Goal: Task Accomplishment & Management: Manage account settings

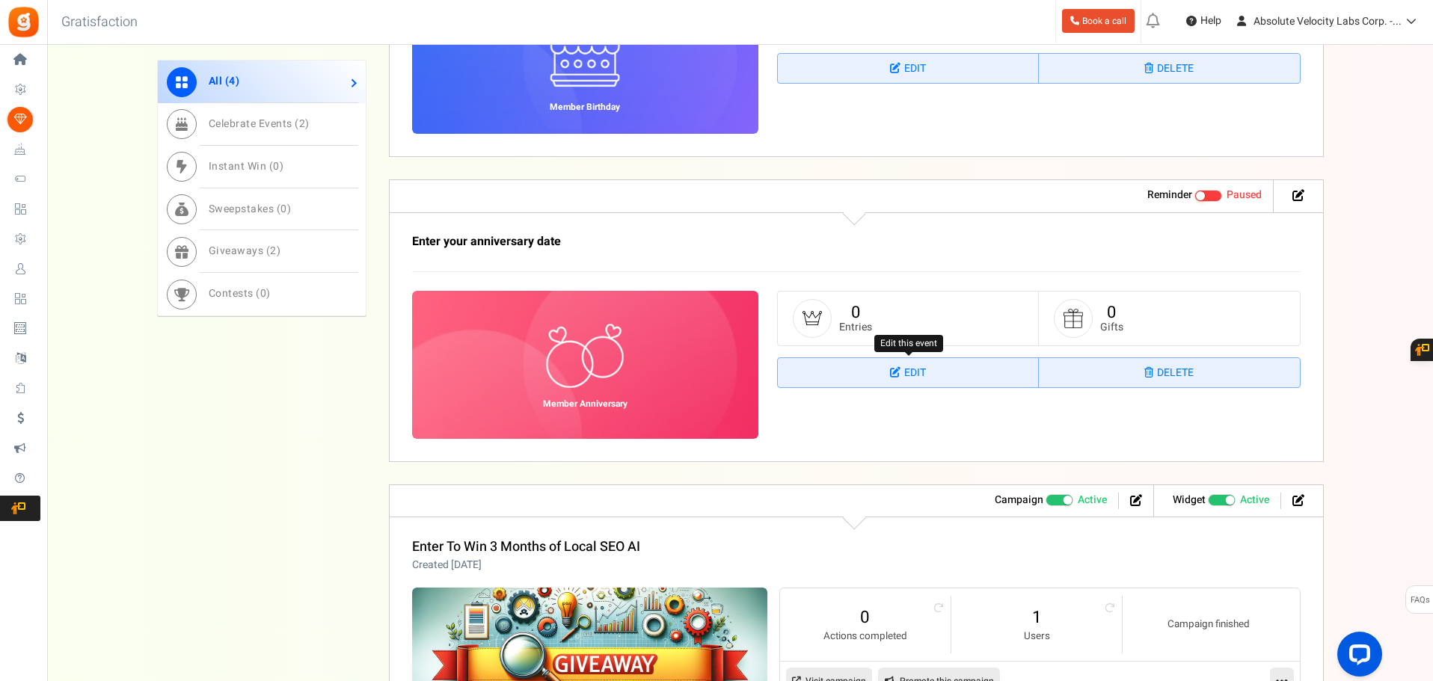
scroll to position [1443, 0]
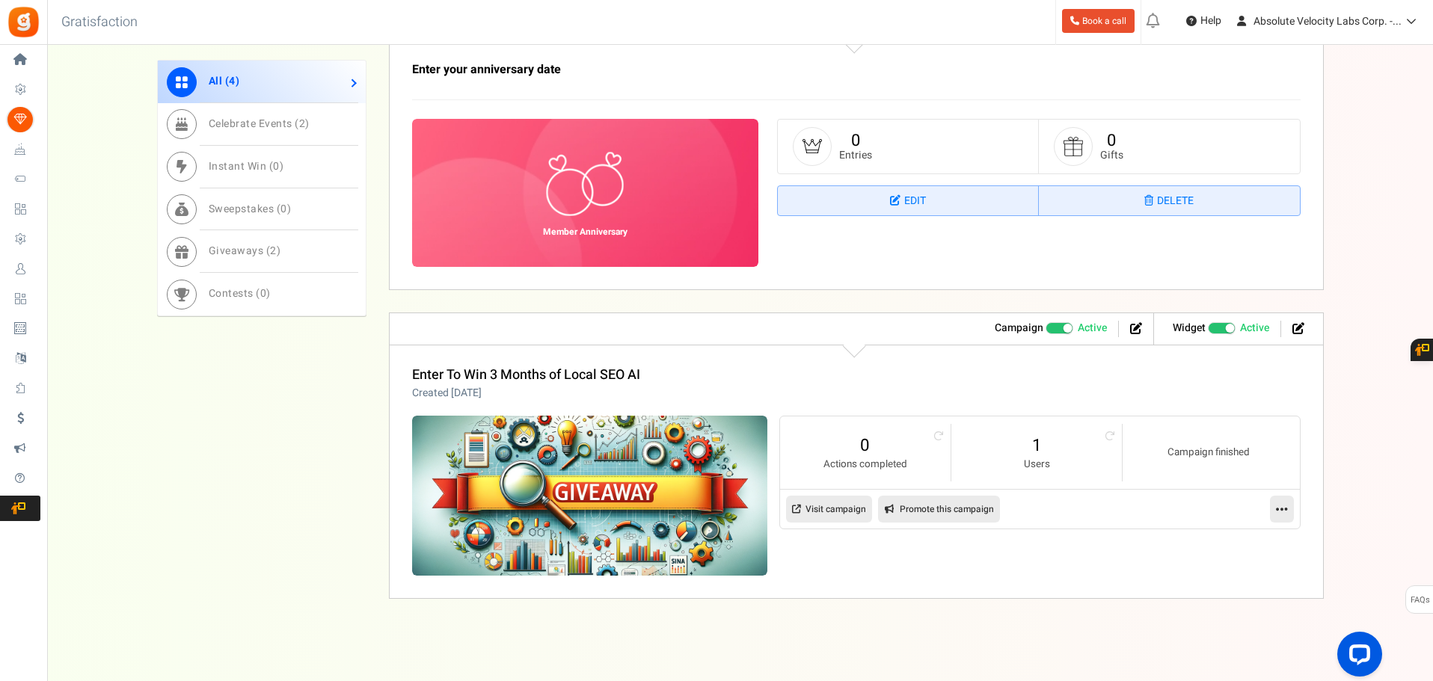
click at [1283, 515] on icon at bounding box center [1282, 509] width 12 height 13
click at [1220, 544] on link "Edit" at bounding box center [1234, 546] width 111 height 28
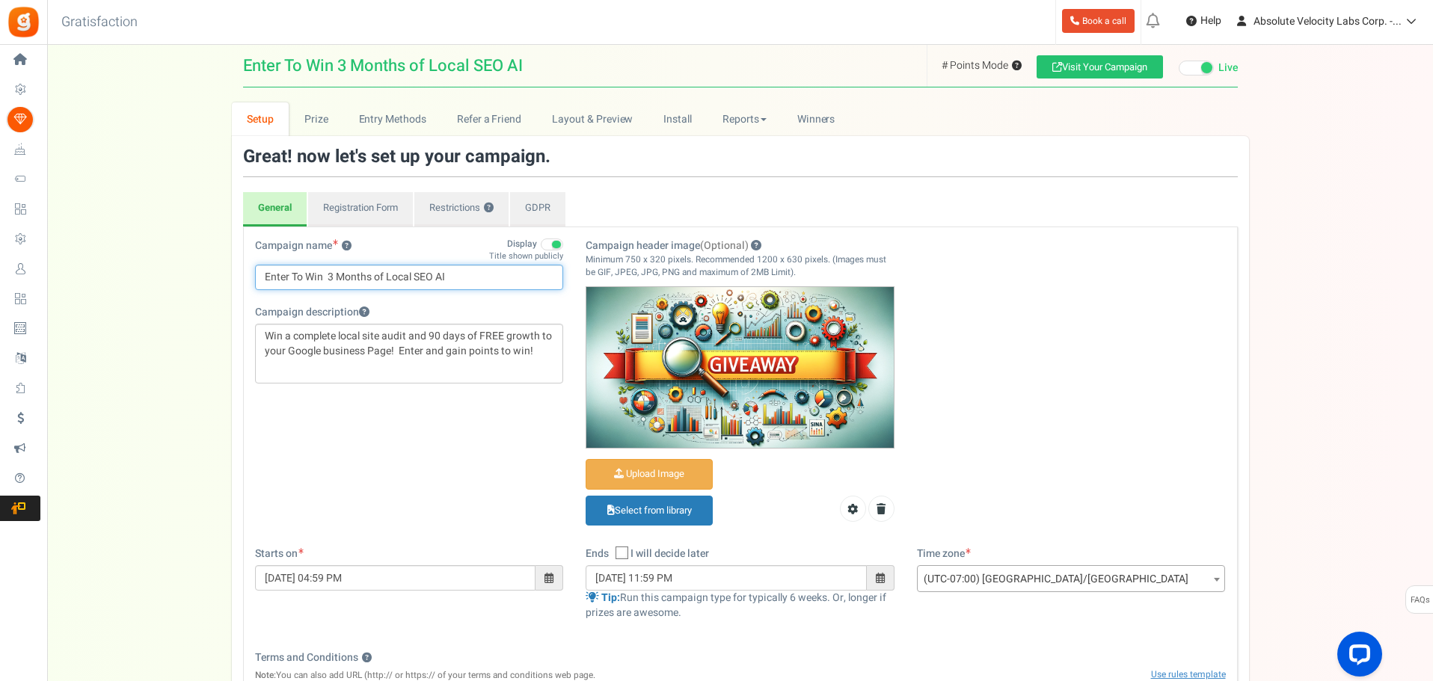
click at [369, 277] on input "Enter To Win 3 Months of Local SEO AI" at bounding box center [409, 277] width 309 height 25
drag, startPoint x: 385, startPoint y: 275, endPoint x: 326, endPoint y: 277, distance: 59.1
click at [326, 277] on input "Enter To Win 3 Months of Local SEO AI" at bounding box center [409, 277] width 309 height 25
click at [366, 285] on input "Enter To Win 3 Months of Local SEO AI" at bounding box center [409, 277] width 309 height 25
drag, startPoint x: 382, startPoint y: 275, endPoint x: 329, endPoint y: 281, distance: 53.4
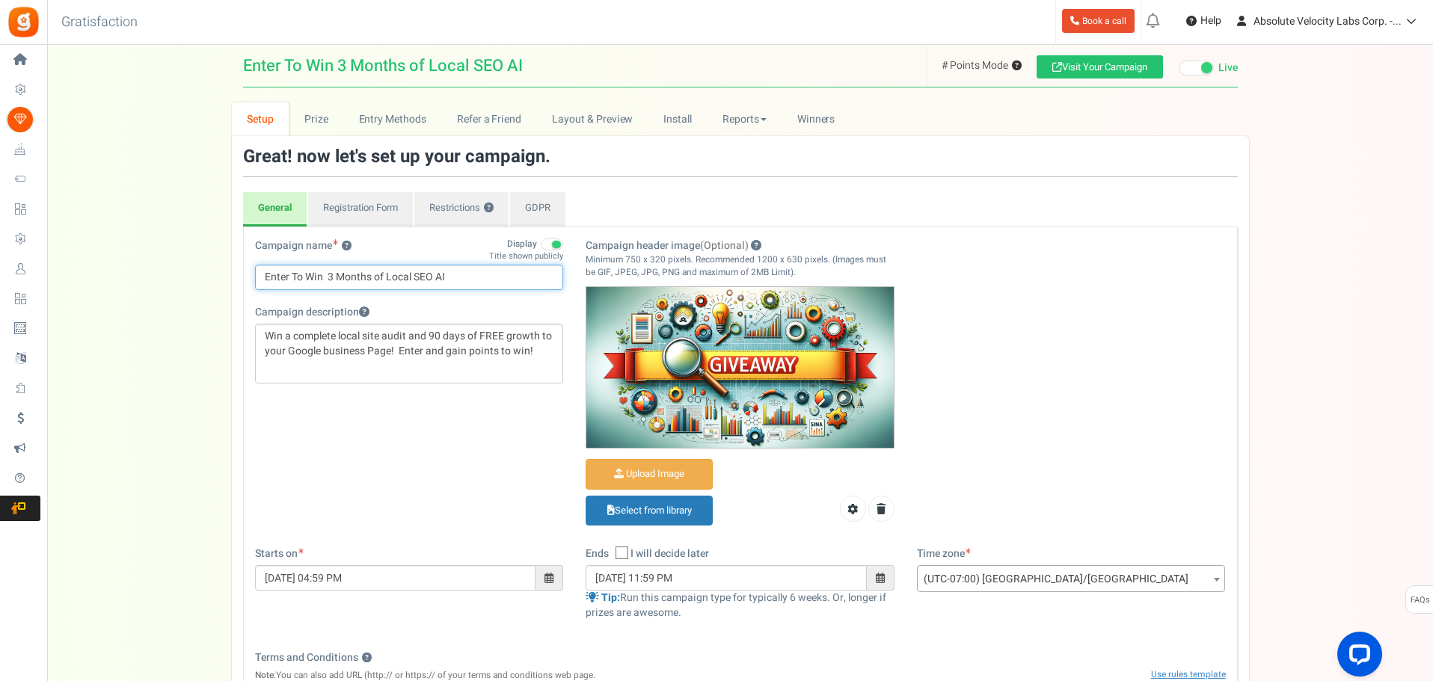
click at [329, 281] on input "Enter To Win 3 Months of Local SEO AI" at bounding box center [409, 277] width 309 height 25
type input "Enter To Win FREE Local SEO AI for a YEAR!"
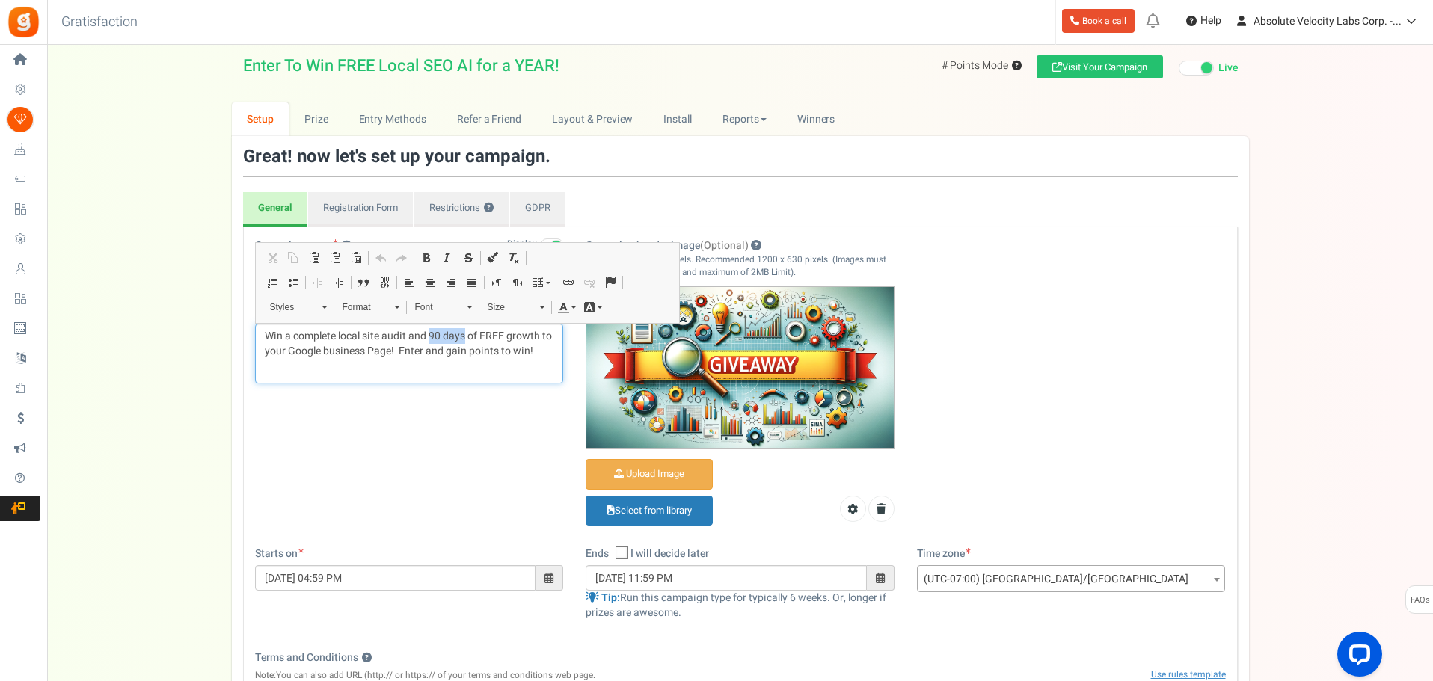
drag, startPoint x: 430, startPoint y: 333, endPoint x: 467, endPoint y: 337, distance: 36.8
click at [467, 337] on p "Win a complete local site audit and 90 days of FREE growth to your Google busin…" at bounding box center [409, 344] width 289 height 30
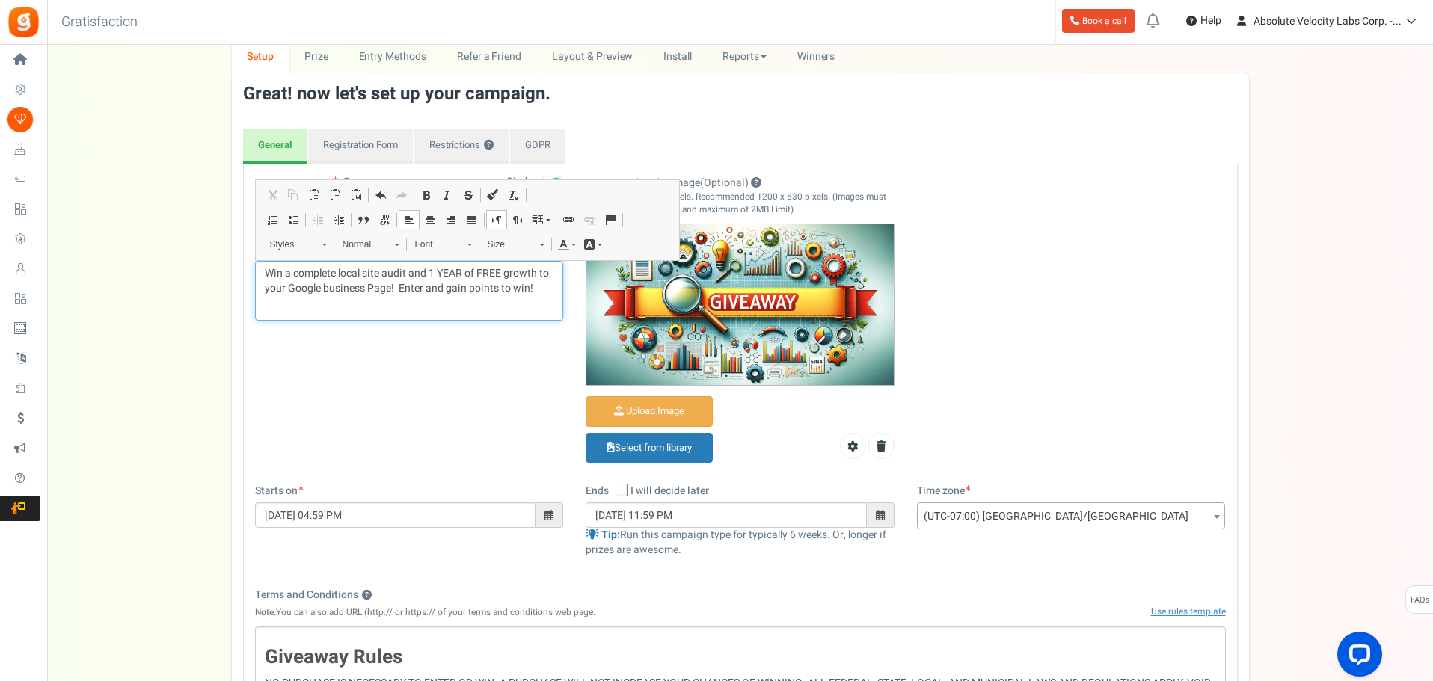
scroll to position [150, 0]
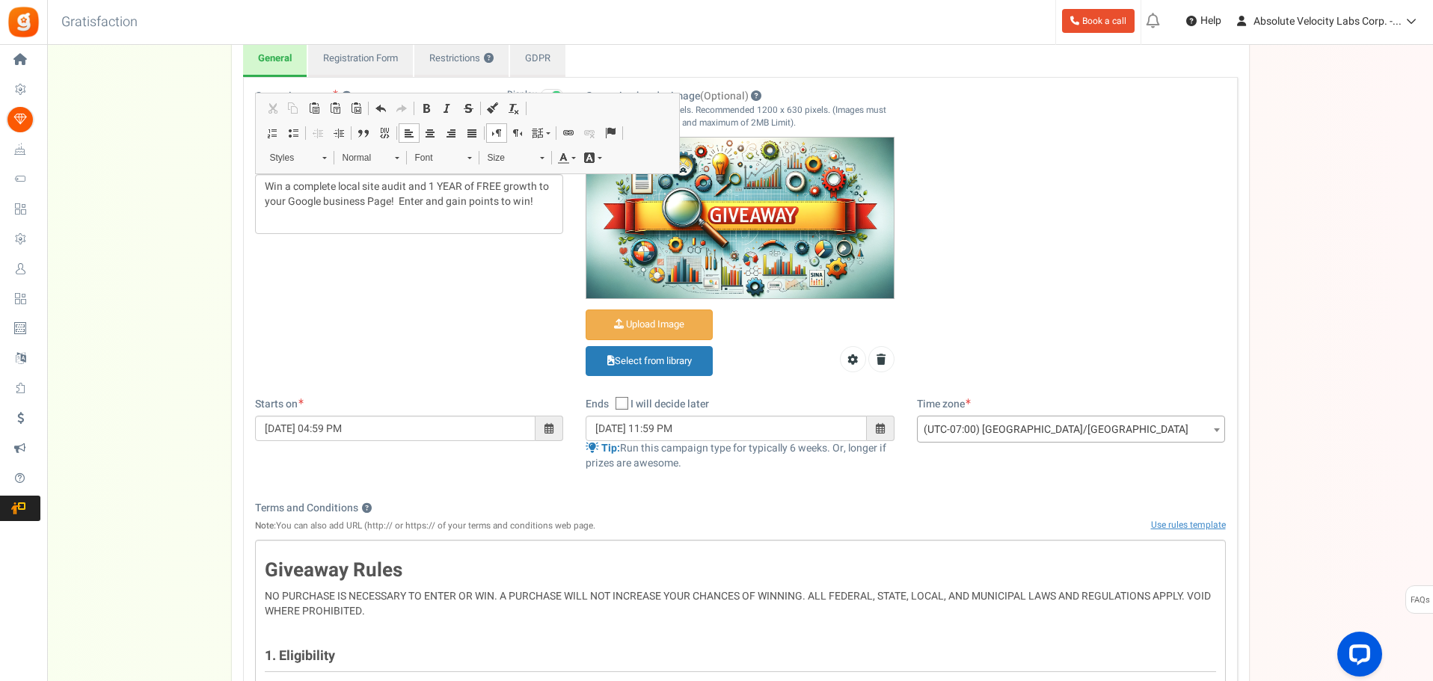
click at [877, 429] on span at bounding box center [880, 428] width 9 height 10
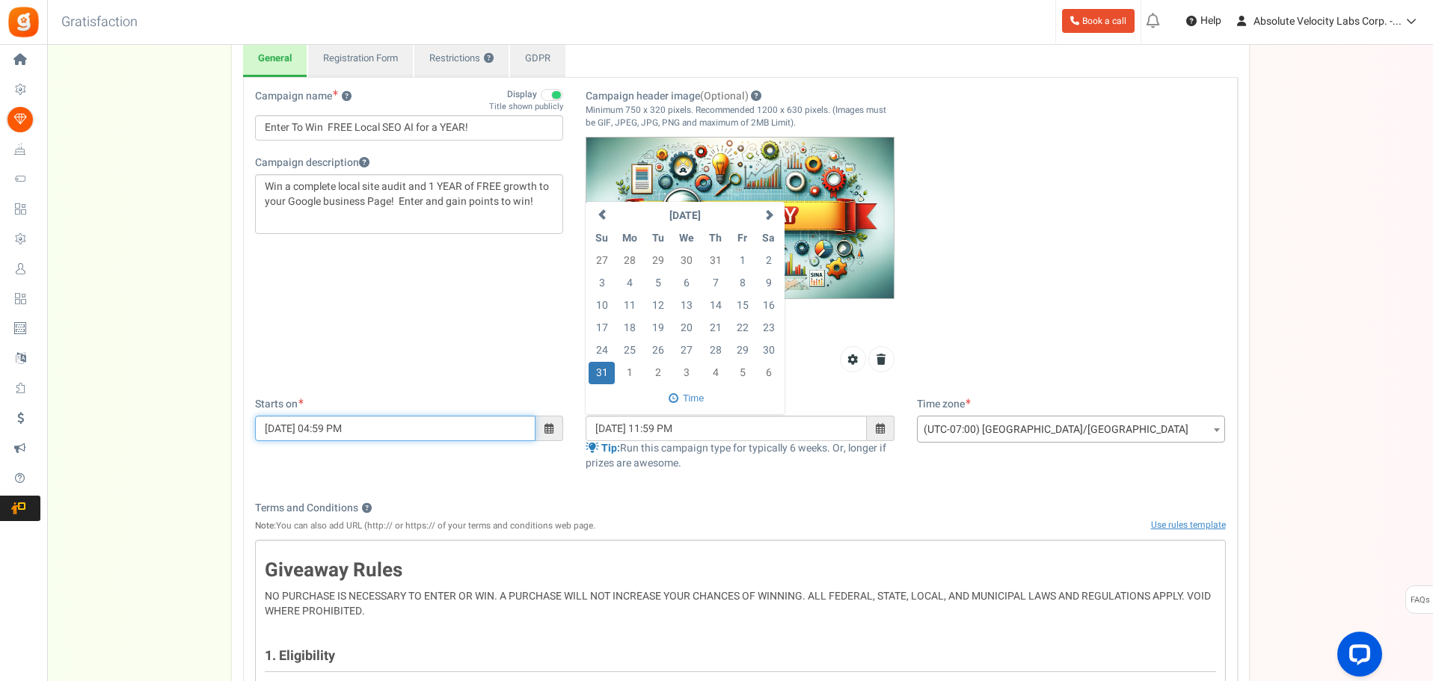
click at [500, 436] on input "[DATE] 04:59 PM" at bounding box center [395, 428] width 281 height 25
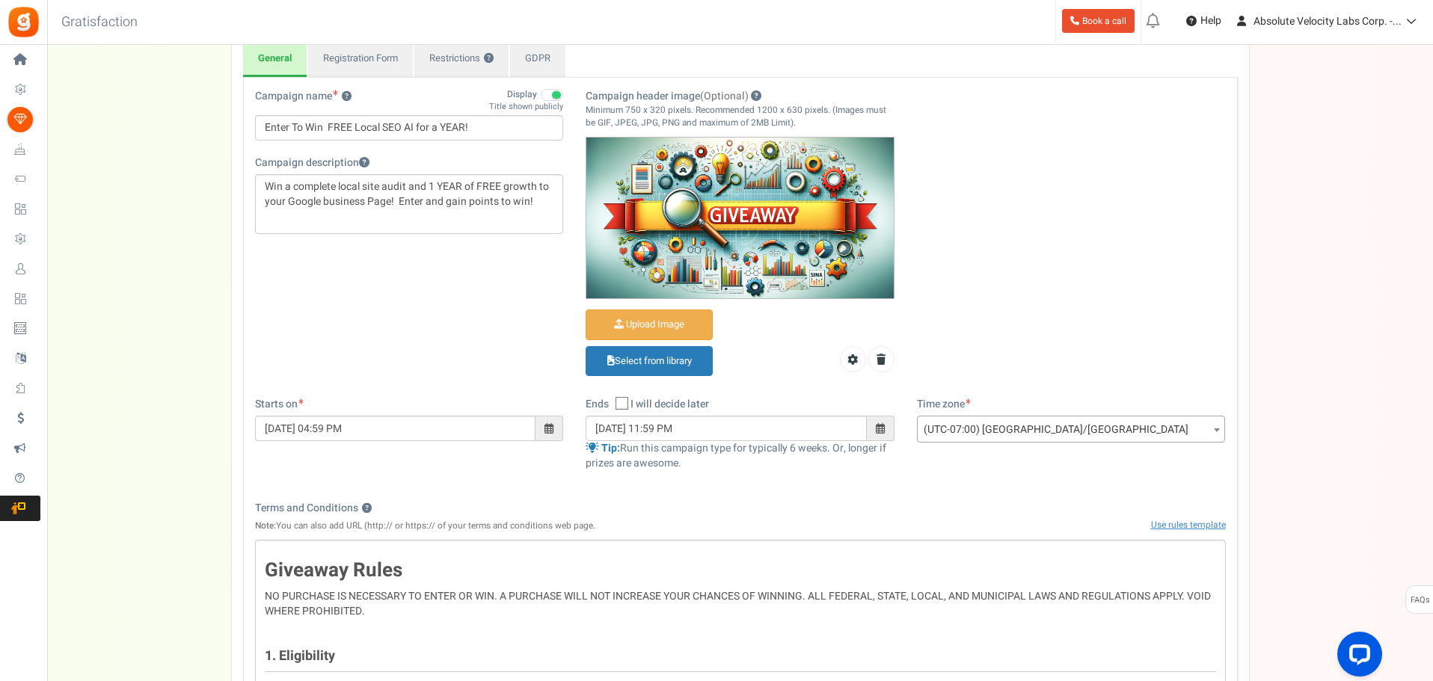
click at [544, 430] on span at bounding box center [548, 428] width 9 height 10
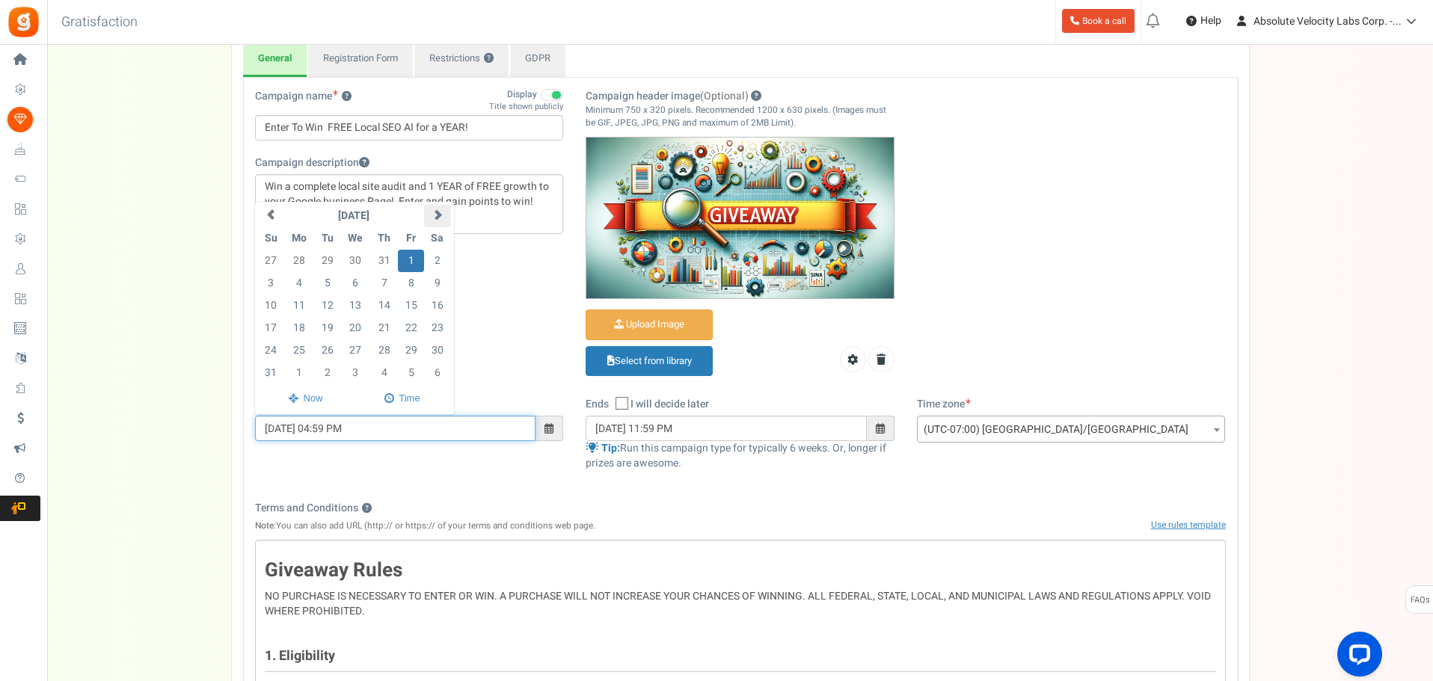
click at [434, 218] on span at bounding box center [437, 214] width 10 height 10
click at [405, 282] on td "10" at bounding box center [411, 283] width 26 height 22
type input "[DATE] 04:59 PM"
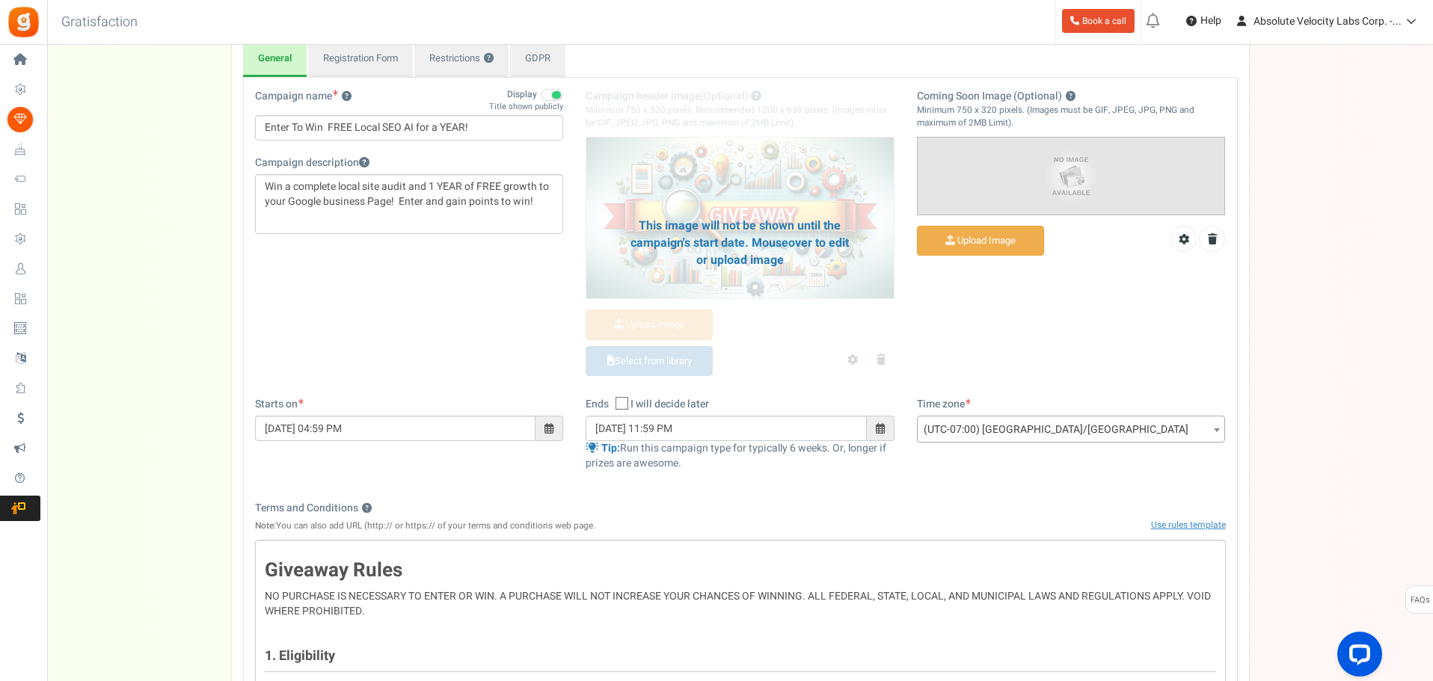
click at [873, 428] on span at bounding box center [881, 428] width 28 height 25
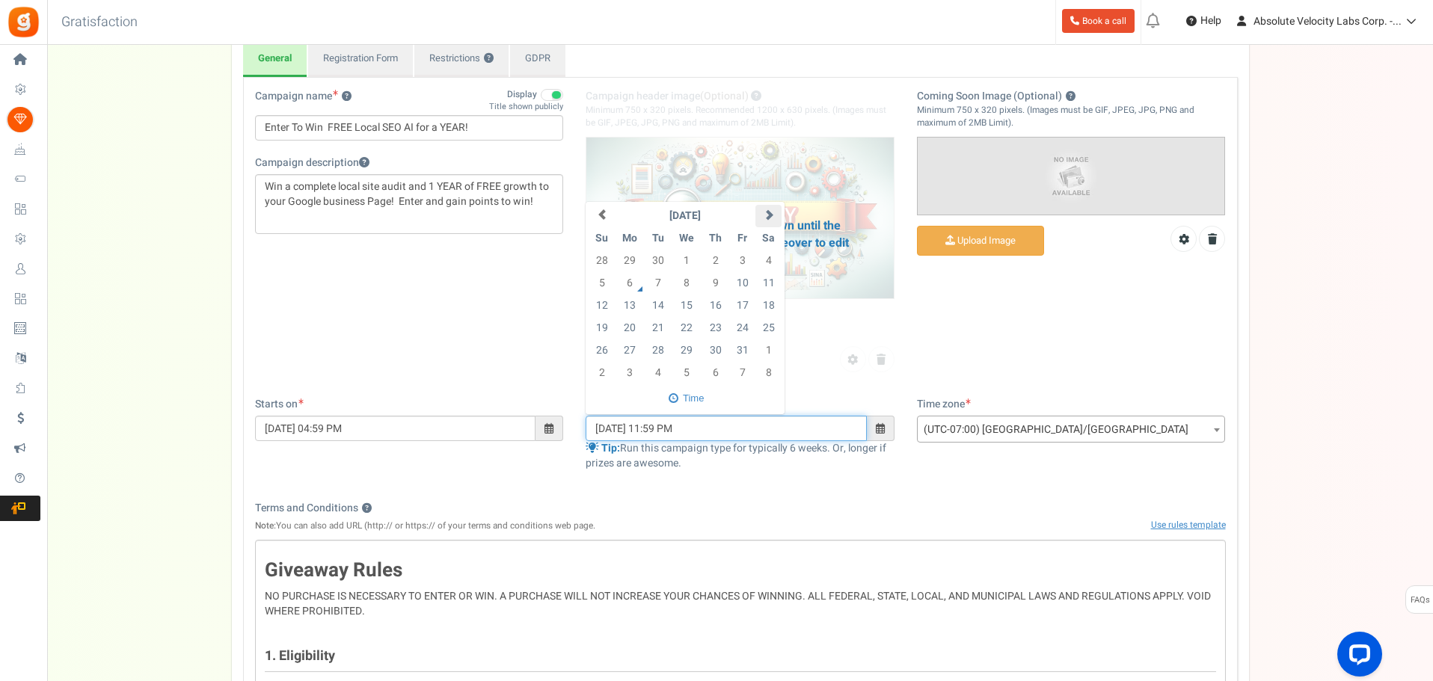
click at [763, 221] on th at bounding box center [768, 216] width 26 height 22
click at [684, 348] on td "31" at bounding box center [687, 351] width 31 height 22
type input "[DATE] 05:00 PM"
click at [951, 514] on div "Terms and Conditions ? Note: You can also add URL (http:// or https:// of your …" at bounding box center [740, 520] width 971 height 39
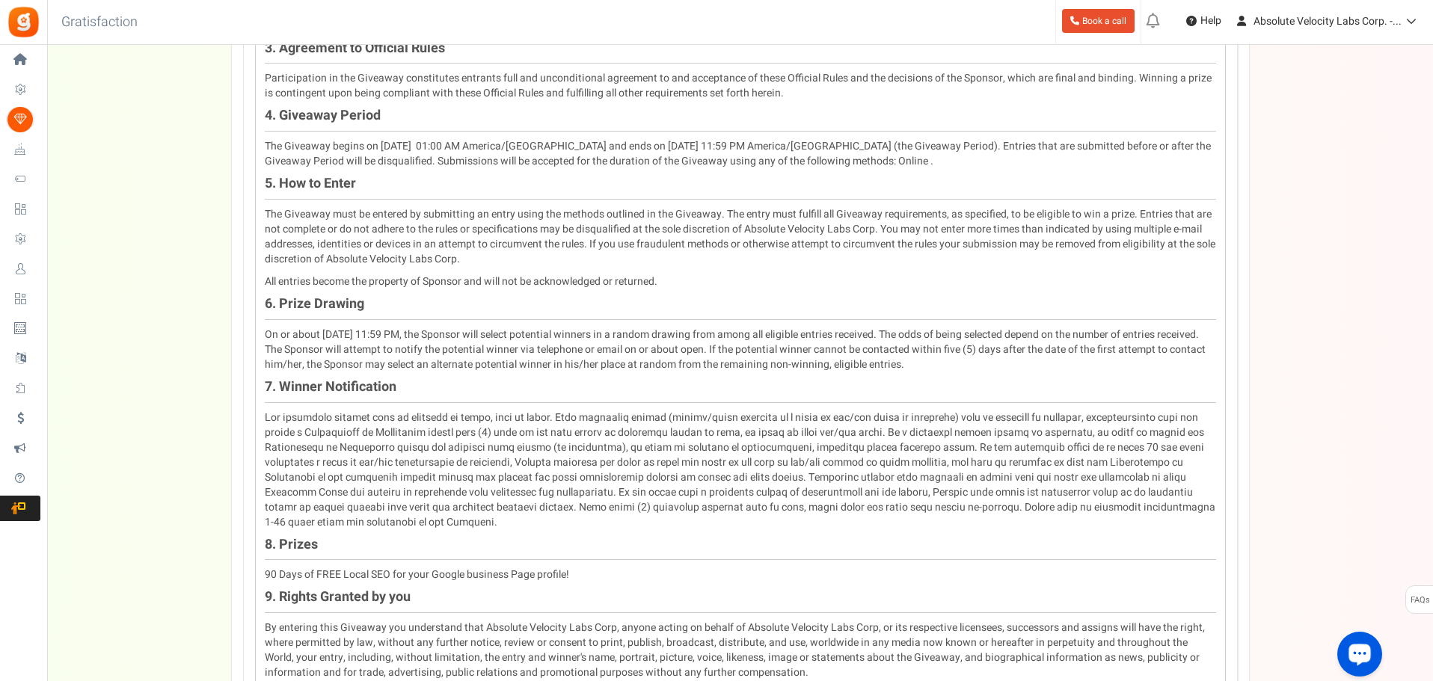
scroll to position [897, 0]
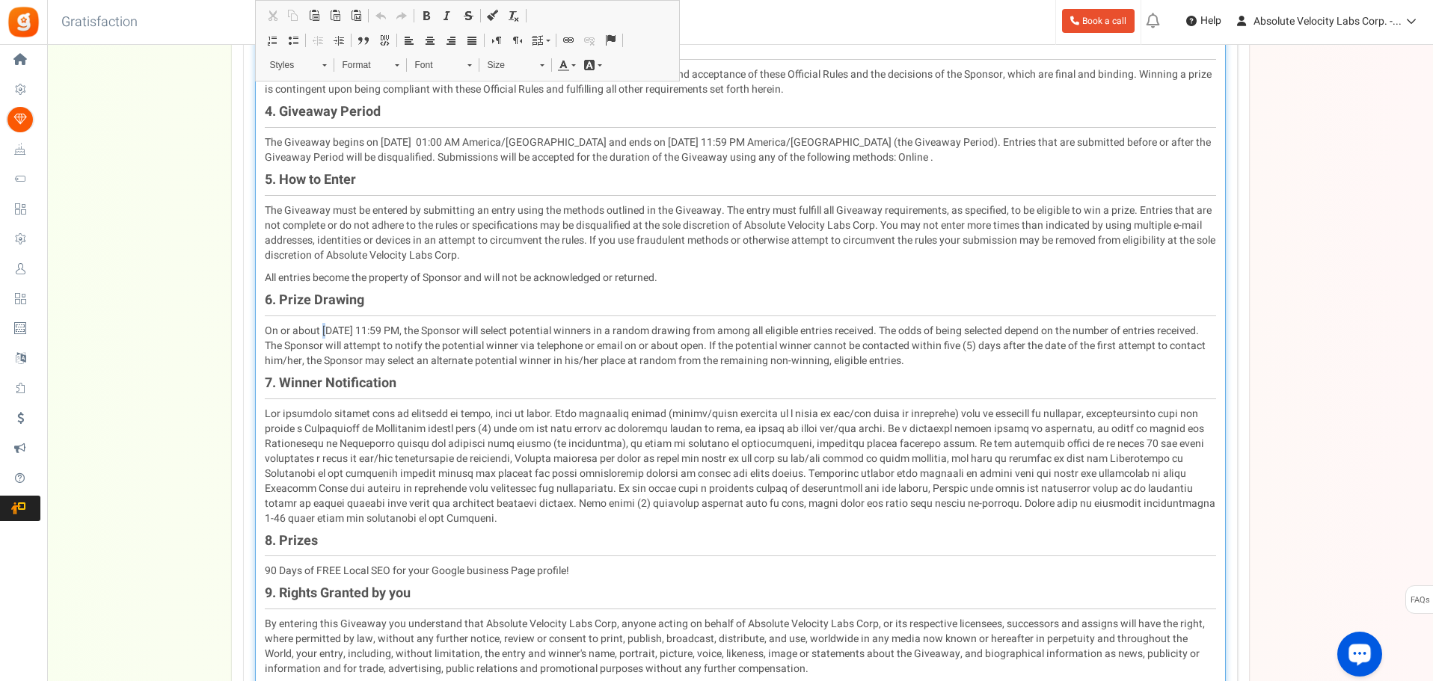
click at [322, 331] on p "On or about [DATE] 11:59 PM, the Sponsor will select potential winners in a ran…" at bounding box center [740, 346] width 951 height 45
click at [368, 330] on p "On or about [DATE] 11:59 PM, the Sponsor will select potential winners in a ran…" at bounding box center [740, 346] width 951 height 45
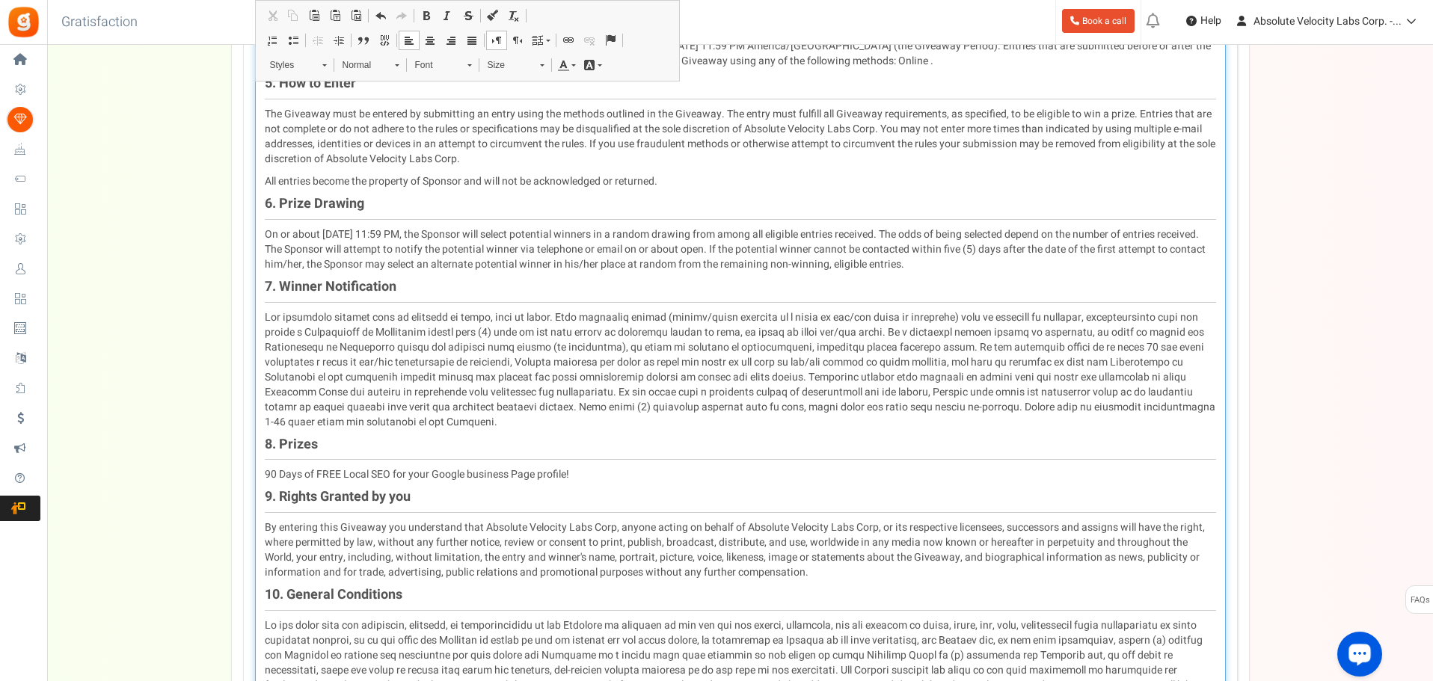
scroll to position [1122, 0]
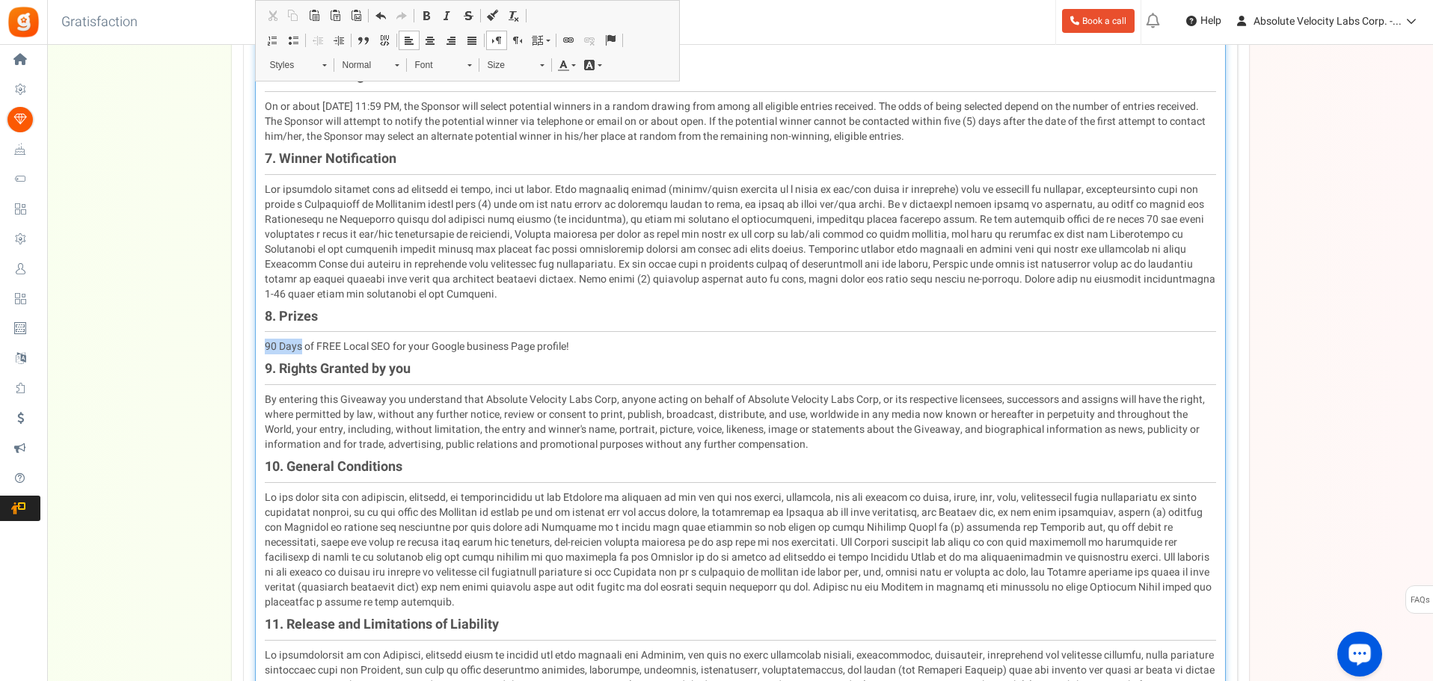
drag, startPoint x: 301, startPoint y: 331, endPoint x: 262, endPoint y: 329, distance: 39.7
click at [262, 329] on div "Giveaway Rules NO PURCHASE IS NECESSARY TO ENTER OR WIN. A PURCHASE WILL NOT IN…" at bounding box center [740, 320] width 971 height 1505
click at [521, 362] on h4 "9. Rights Granted by you" at bounding box center [740, 373] width 951 height 23
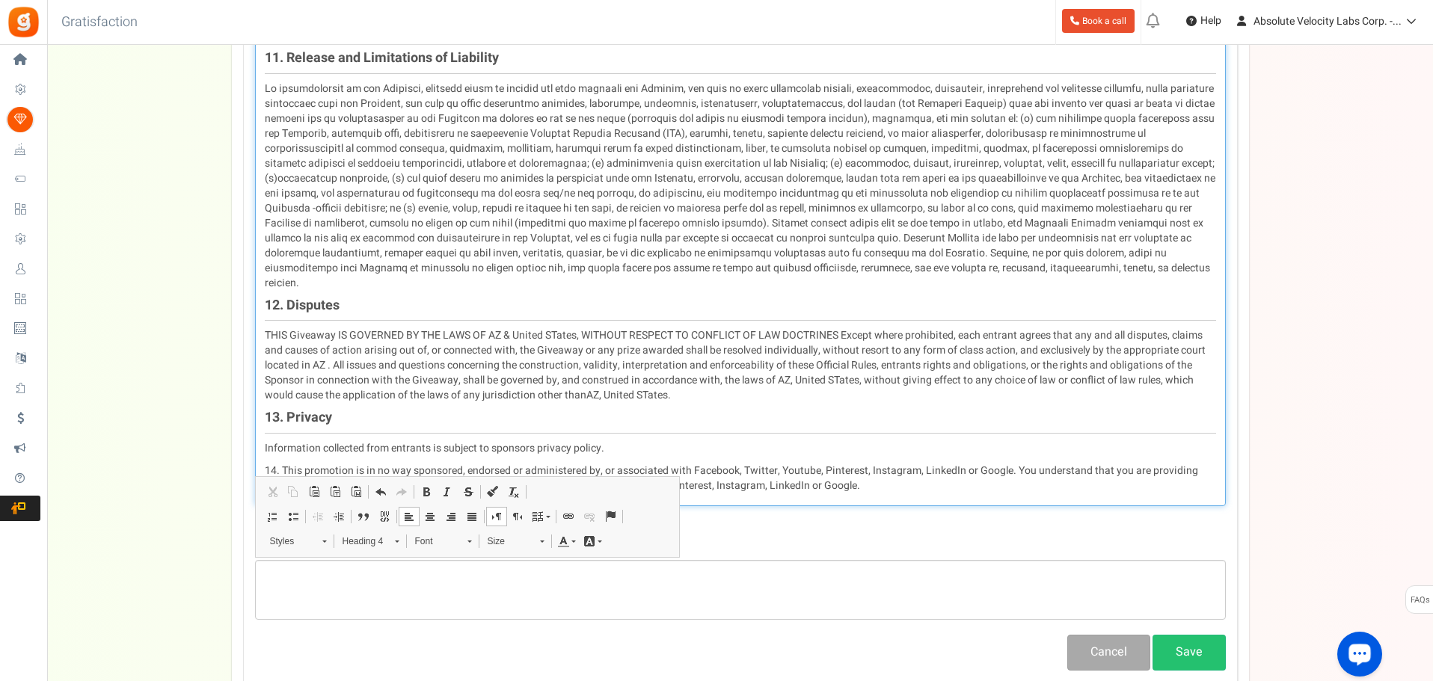
scroll to position [1841, 0]
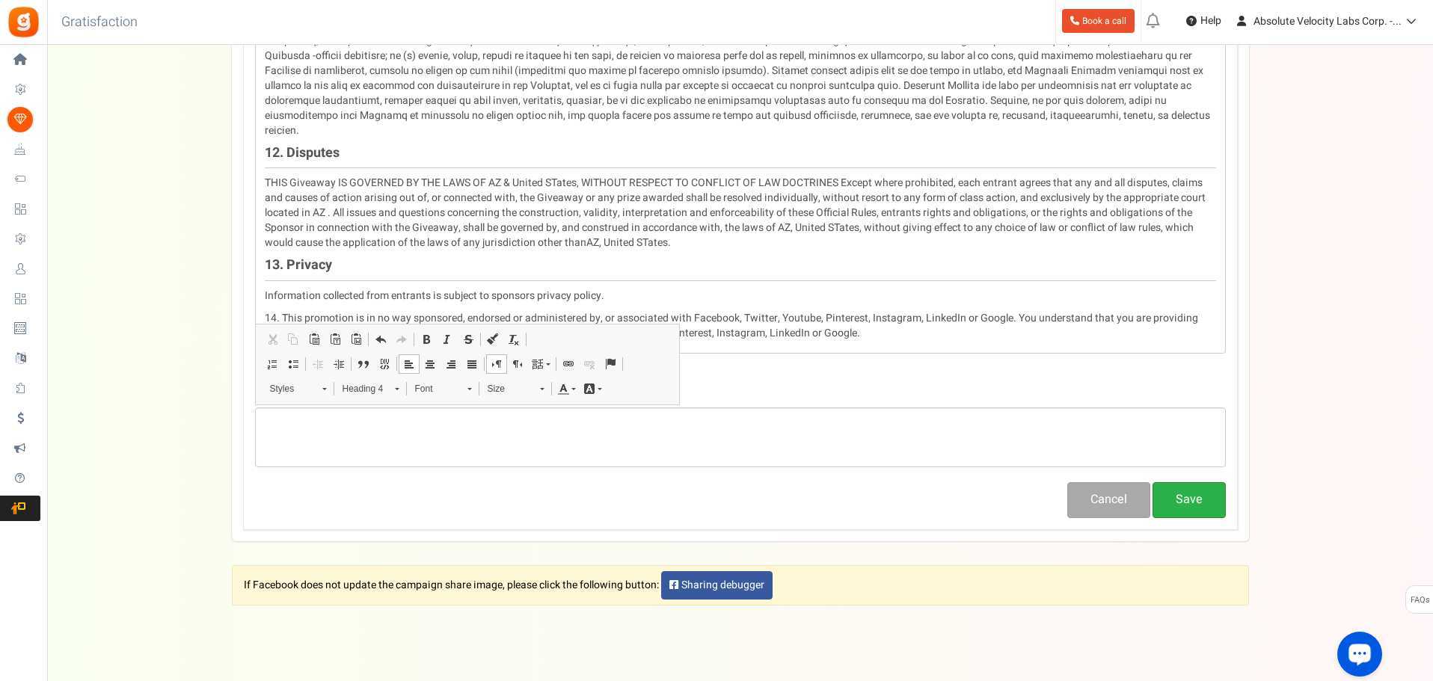
click at [1198, 482] on button "Save" at bounding box center [1188, 499] width 73 height 35
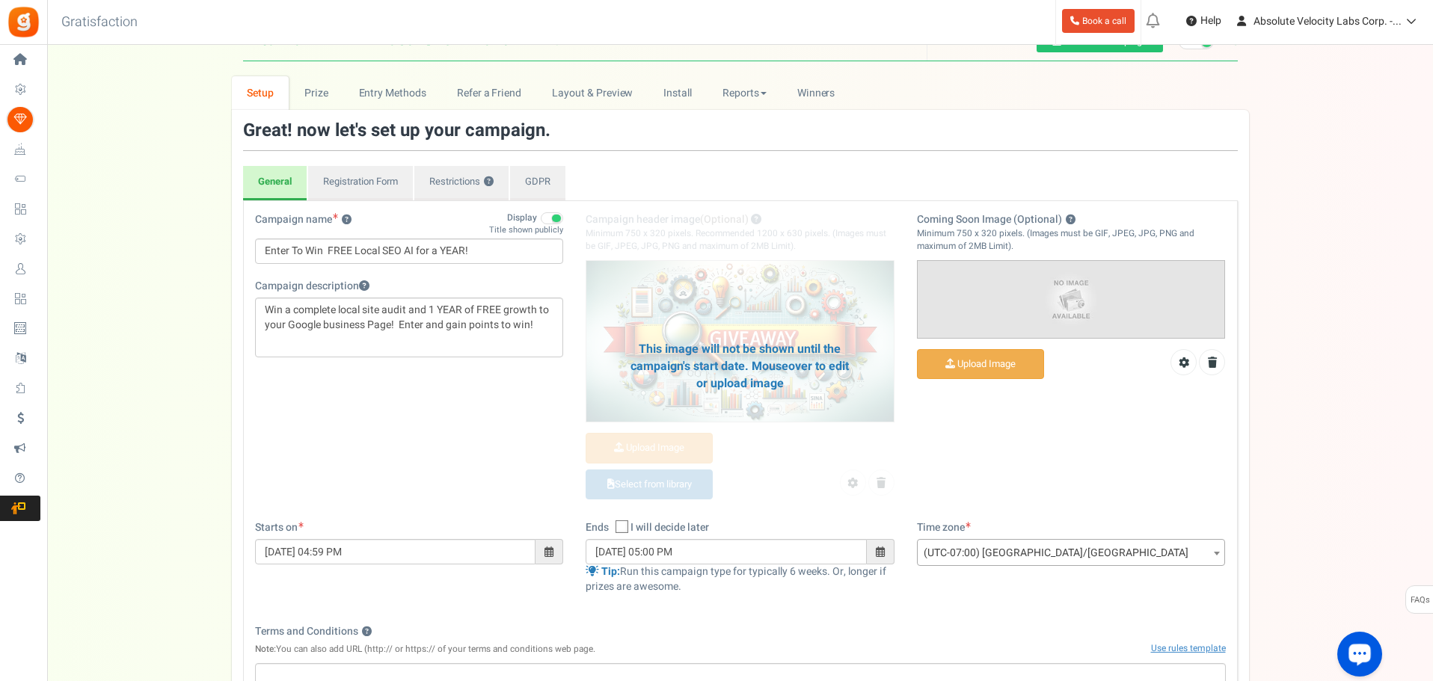
scroll to position [0, 0]
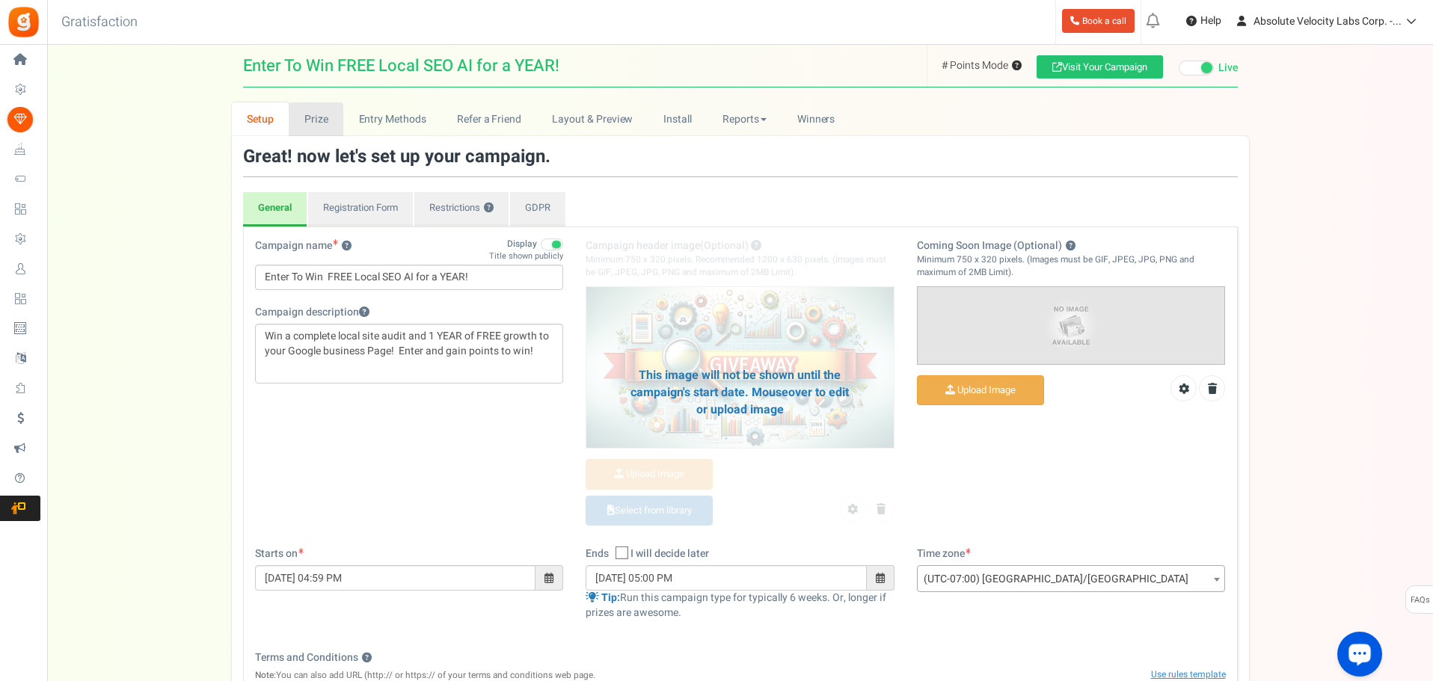
click at [306, 119] on link "Prize" at bounding box center [316, 119] width 55 height 34
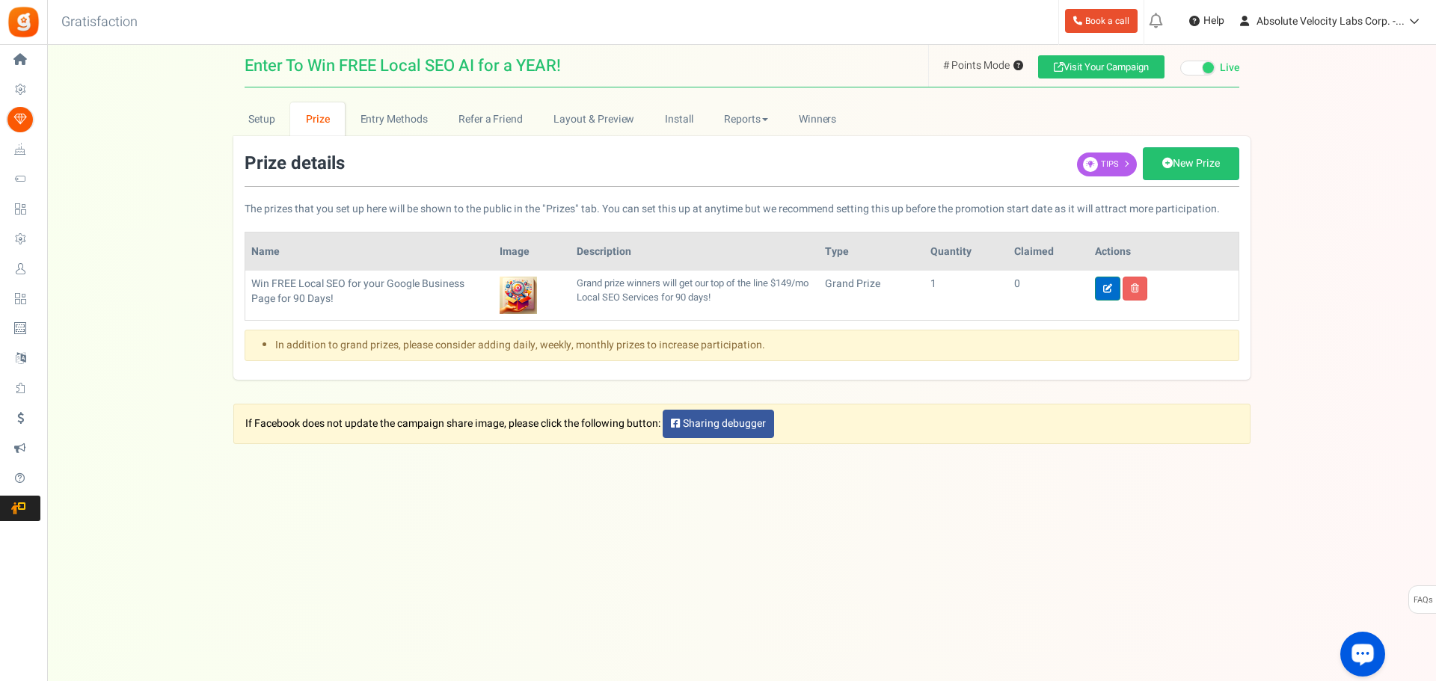
click at [1103, 292] on icon at bounding box center [1107, 288] width 9 height 9
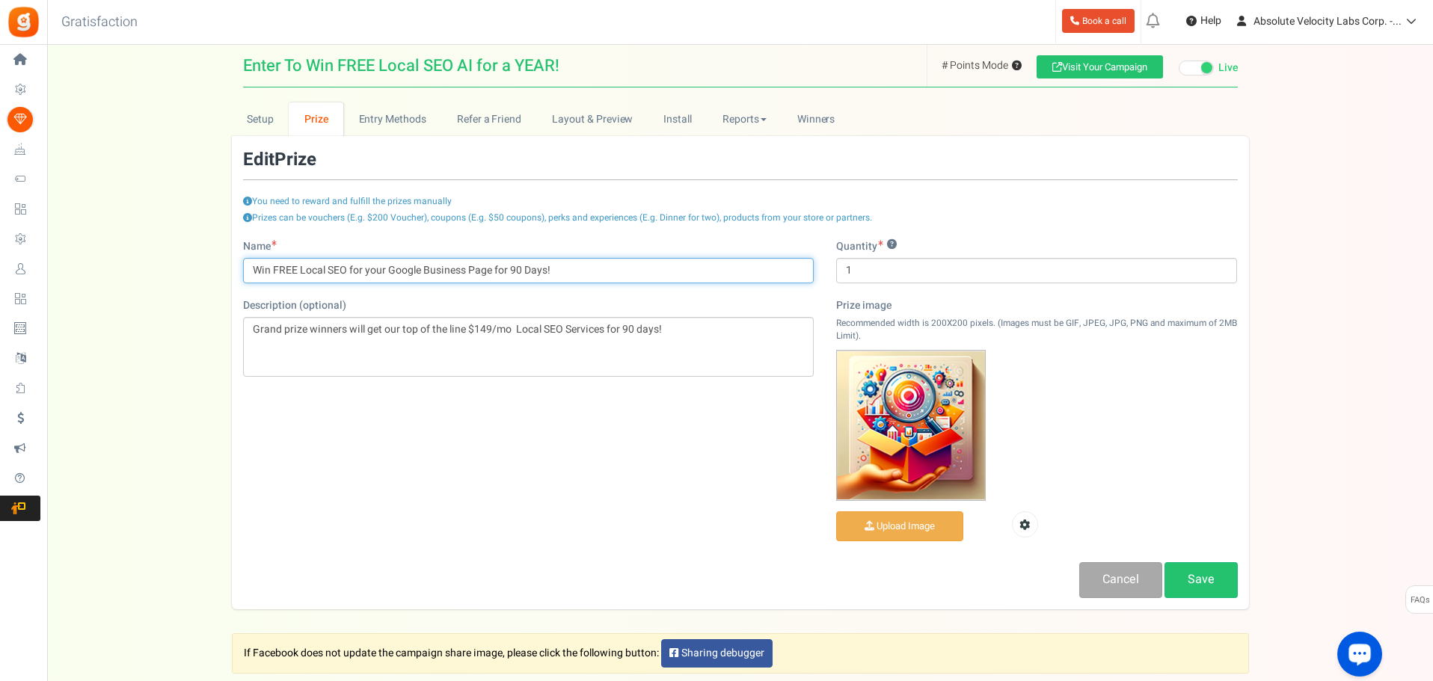
drag, startPoint x: 547, startPoint y: 270, endPoint x: 511, endPoint y: 270, distance: 36.6
click at [511, 270] on input "Win FREE Local SEO for your Google Business Page for 90 Days!" at bounding box center [528, 270] width 571 height 25
type input "Win FREE Local SEO for your Google Business Page for 1 YEAR!"
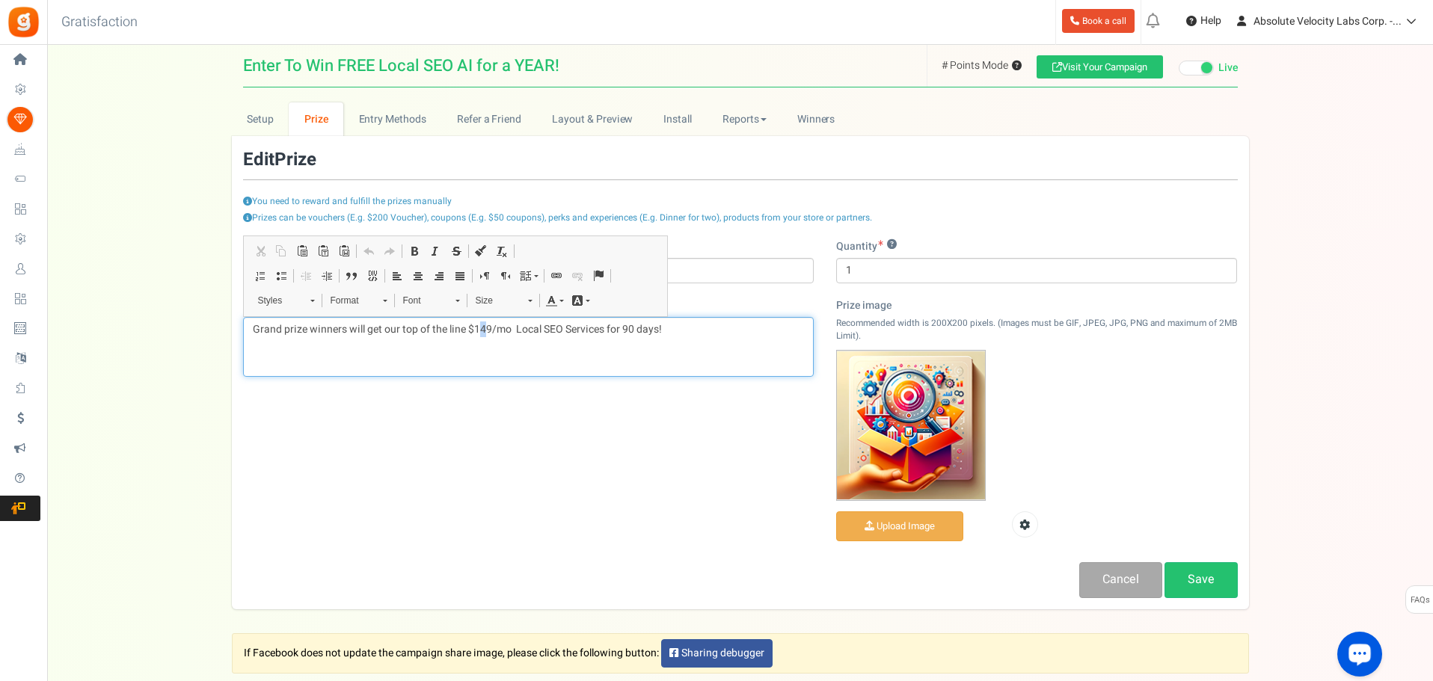
click at [480, 328] on p "Grand prize winners will get our top of the line $149/mo Local SEO Services for…" at bounding box center [528, 329] width 551 height 15
drag, startPoint x: 612, startPoint y: 350, endPoint x: 620, endPoint y: 335, distance: 16.7
click at [612, 346] on div "Grand prize winners will get our top of the line $199/mo Local SEO Services for…" at bounding box center [528, 347] width 571 height 60
drag, startPoint x: 633, startPoint y: 331, endPoint x: 660, endPoint y: 329, distance: 27.7
click at [660, 329] on p "Grand prize winners will get our top of the line $199/mo Local SEO Services for…" at bounding box center [528, 329] width 551 height 15
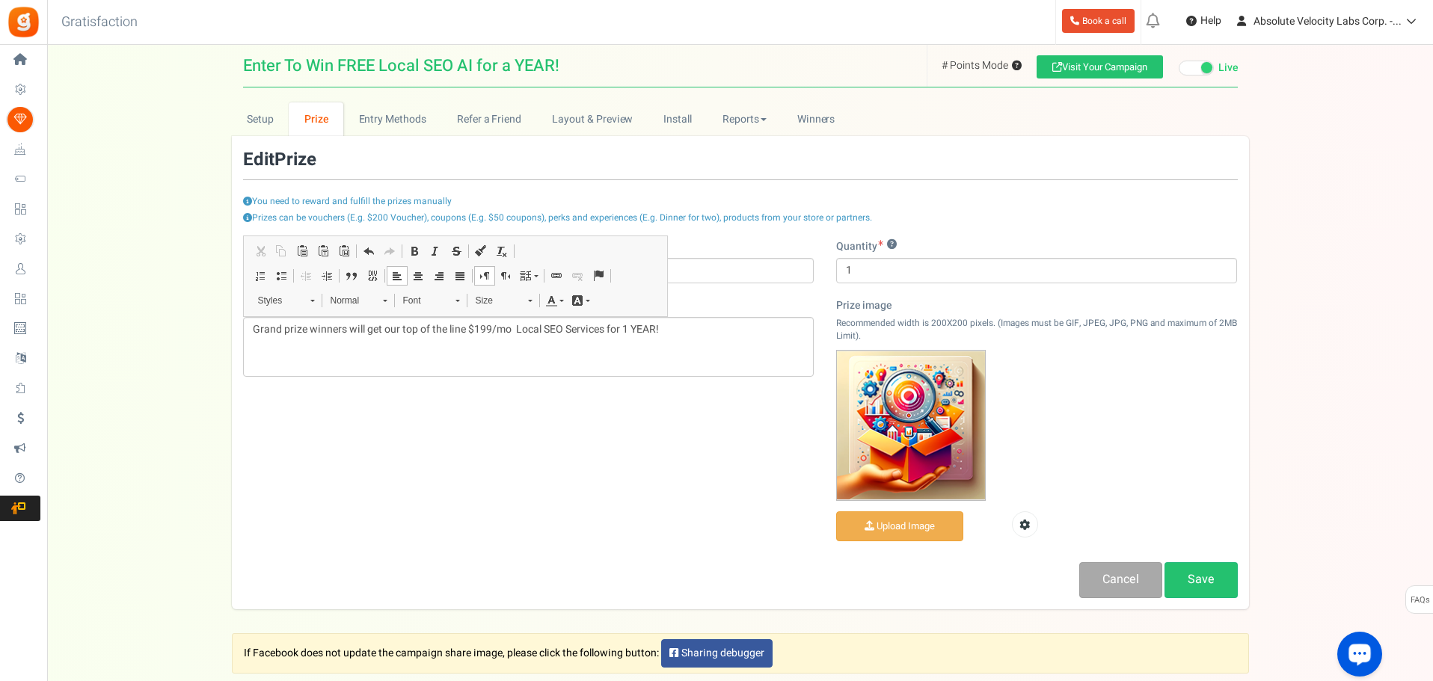
click at [629, 459] on div "Name Win FREE Local SEO for your Google Business Page for 1 YEAR! Description (…" at bounding box center [740, 418] width 1017 height 359
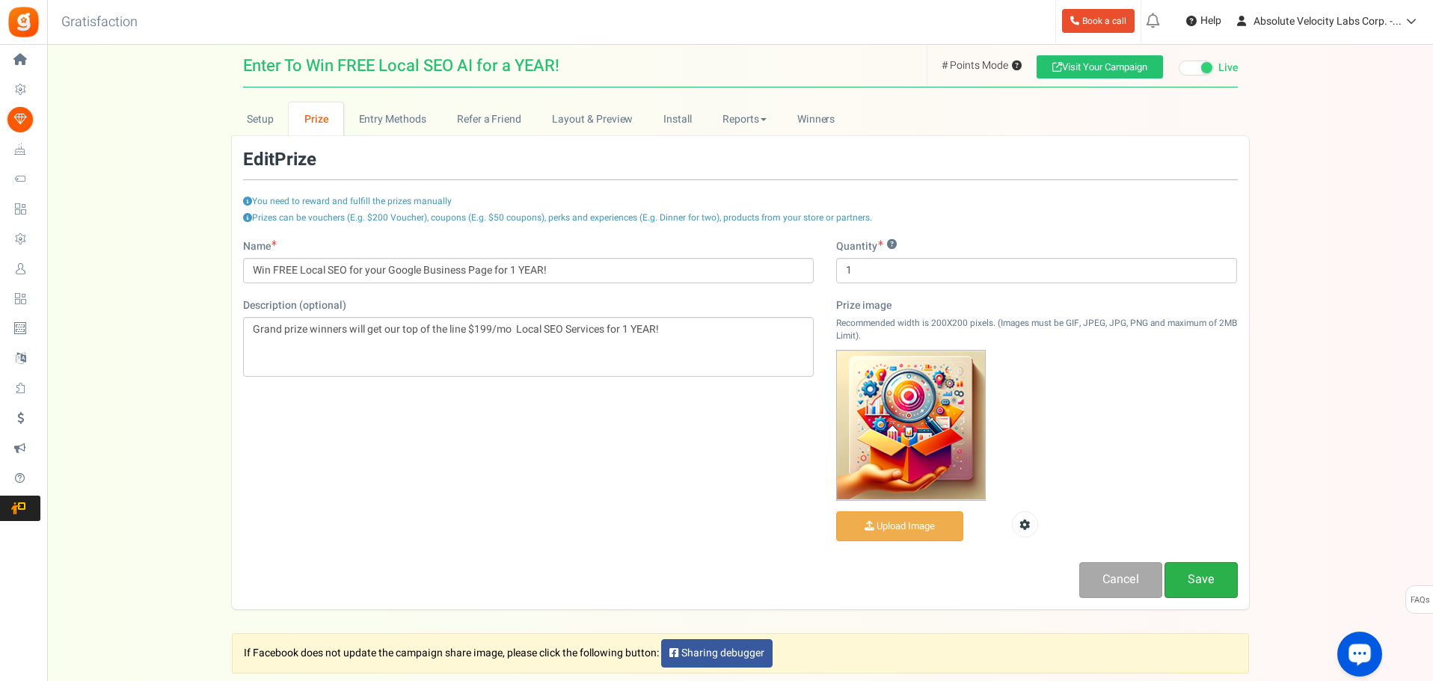
click at [1217, 575] on link "Save" at bounding box center [1200, 579] width 73 height 35
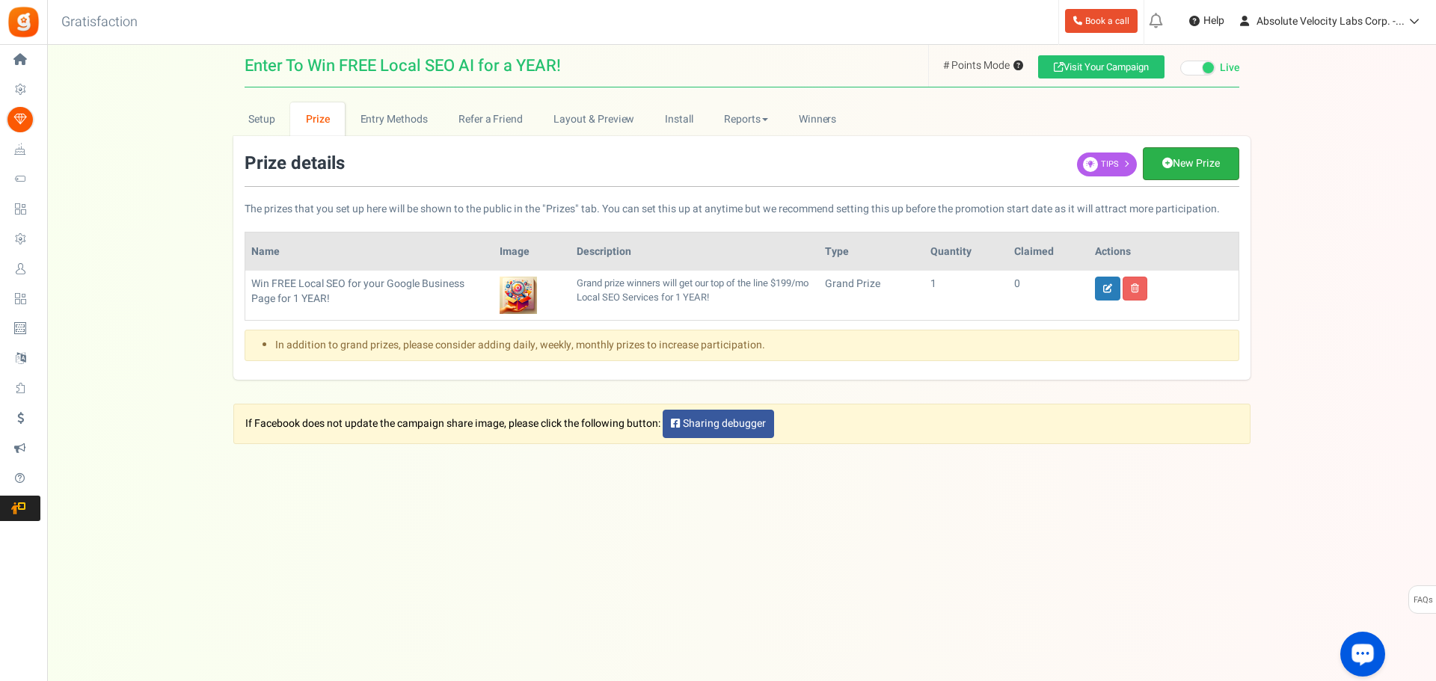
click at [1196, 171] on link "New Prize" at bounding box center [1191, 163] width 96 height 33
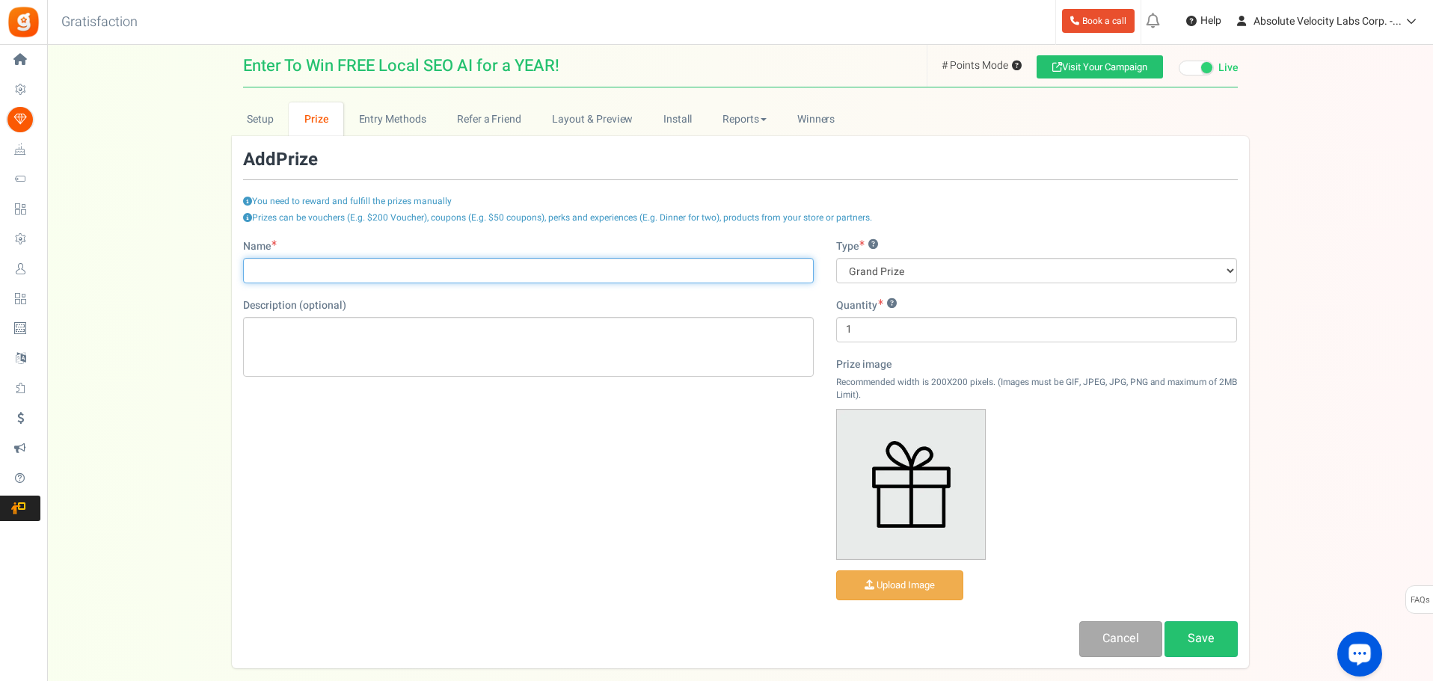
click at [505, 276] on input "Name" at bounding box center [528, 270] width 571 height 25
type input "Top Point Earner Monthly Prize"
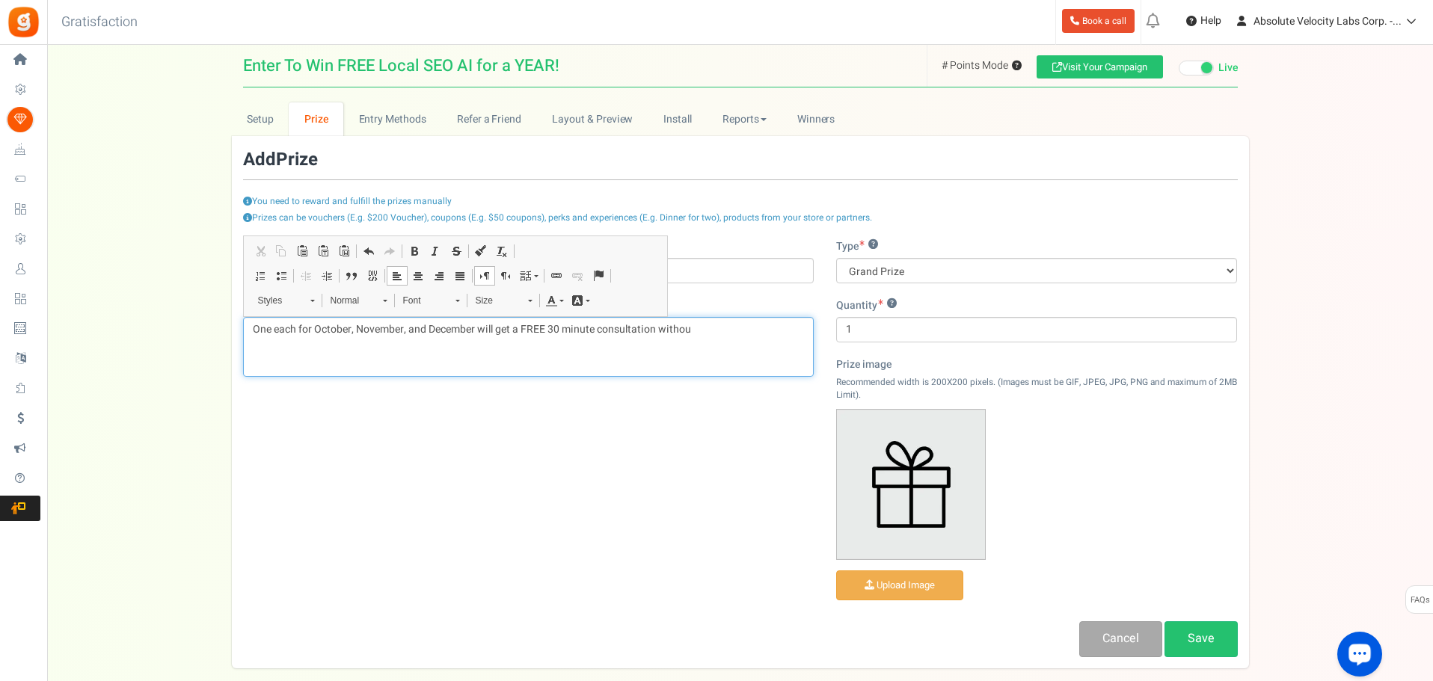
click at [680, 330] on p "One each for October, November, and December will get a FREE 30 minute consulta…" at bounding box center [528, 329] width 551 height 15
click at [713, 328] on p "One each for October, November, and December will get a FREE 30 minute consulta…" at bounding box center [528, 329] width 551 height 15
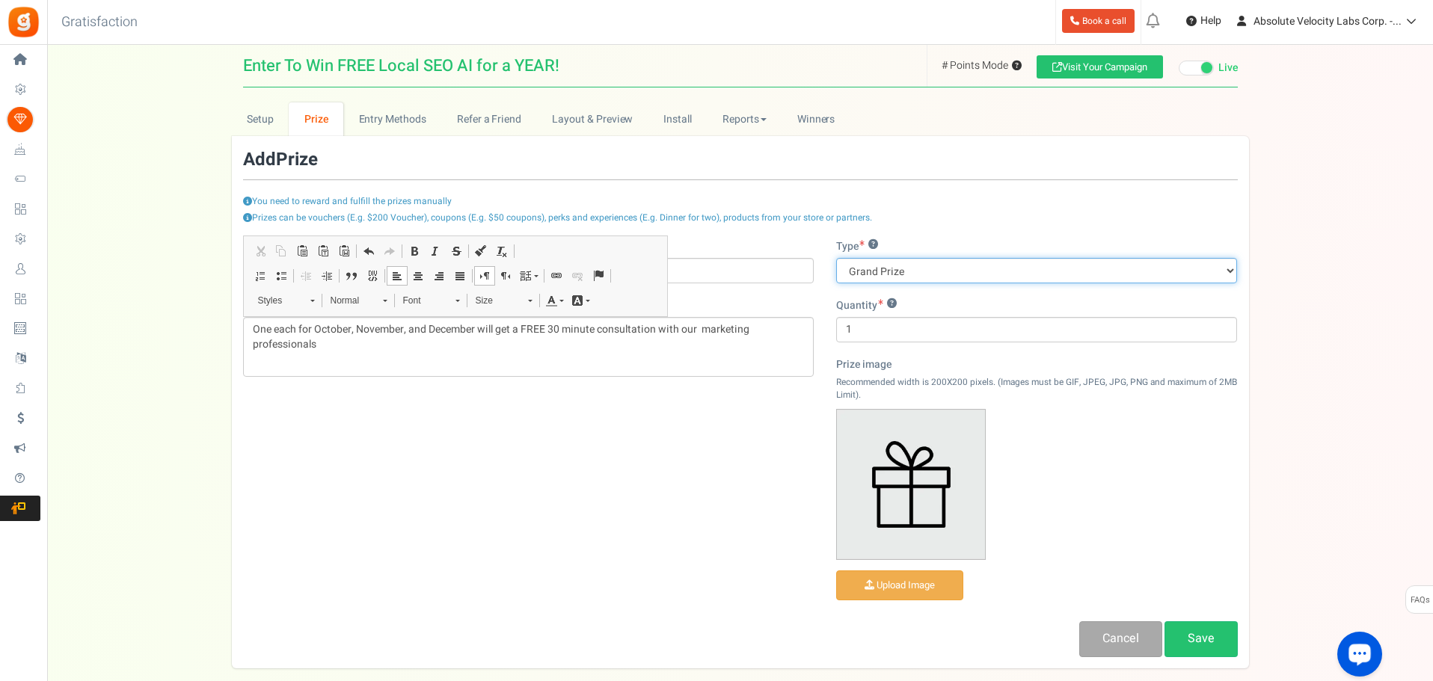
click at [909, 272] on select "Grand Prize Daily Prize Weekly Prize Monthly Prize" at bounding box center [1037, 270] width 402 height 25
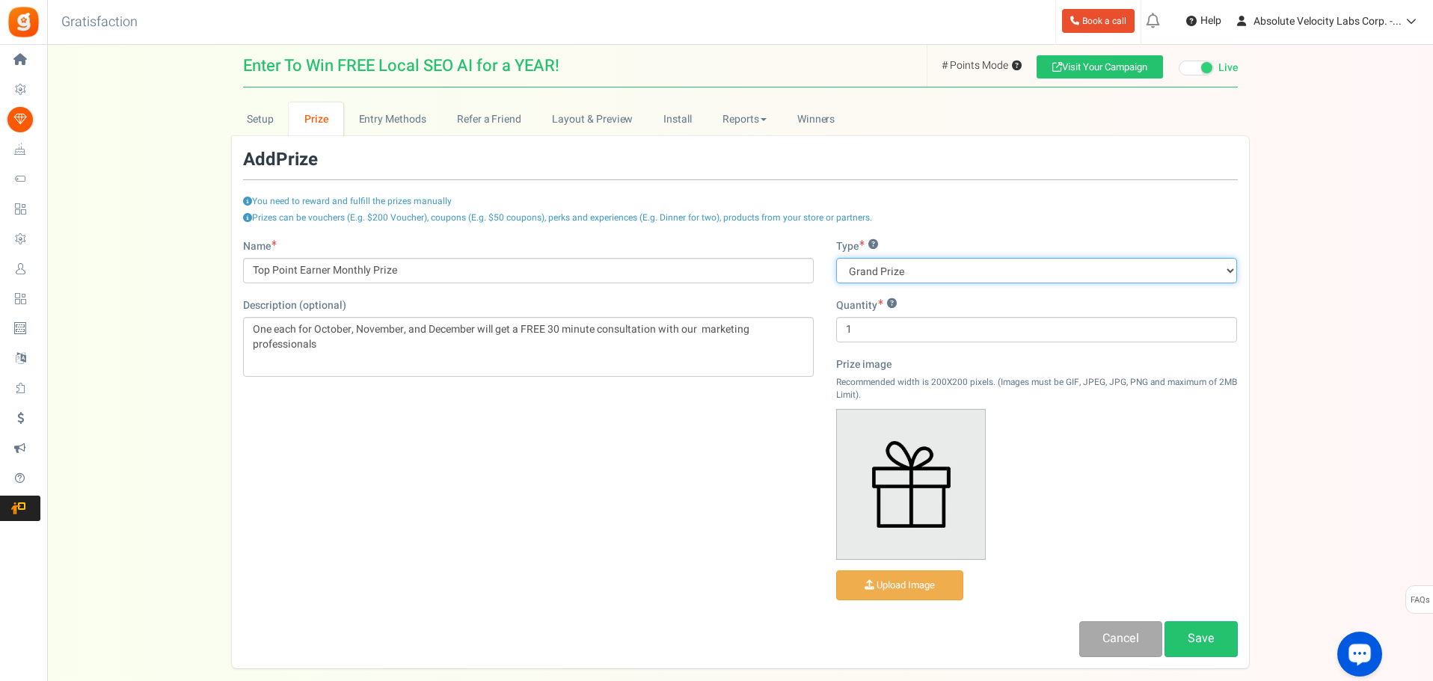
select select "monthly"
click at [836, 258] on select "Grand Prize Daily Prize Weekly Prize Monthly Prize" at bounding box center [1037, 270] width 402 height 25
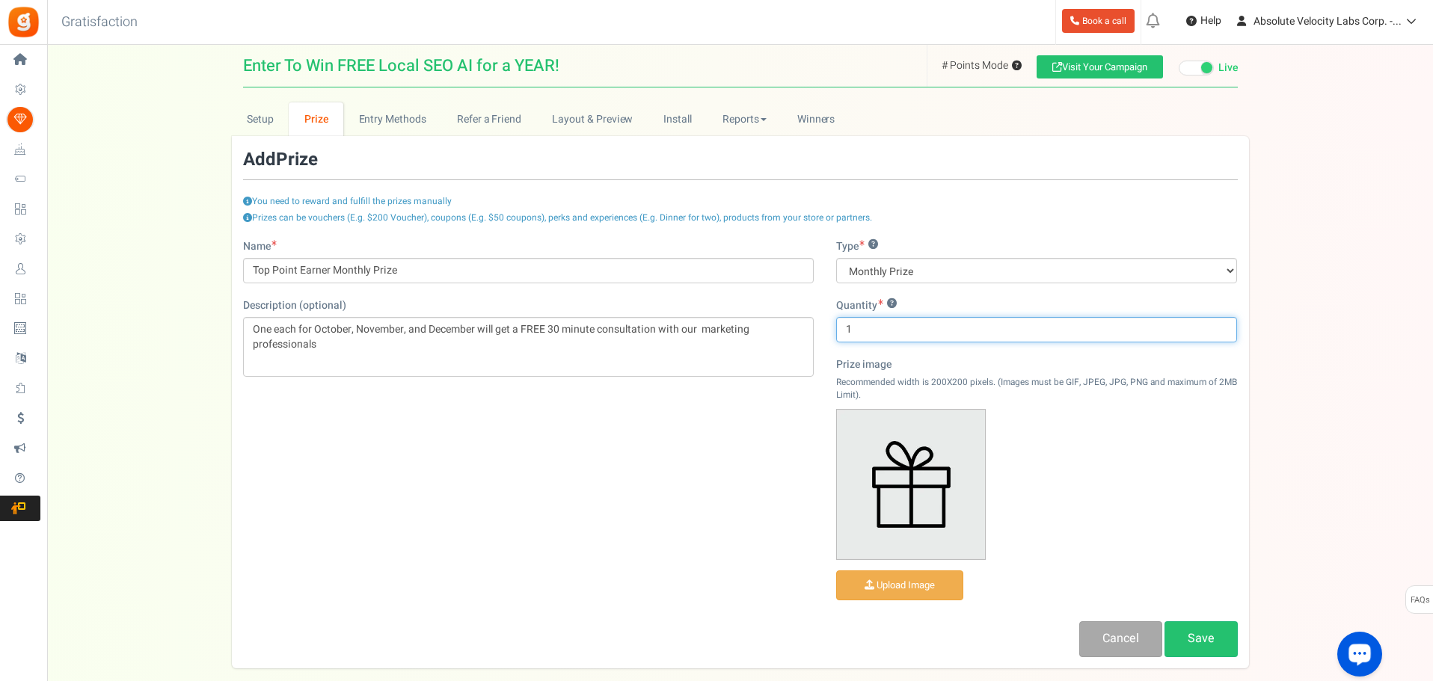
drag, startPoint x: 873, startPoint y: 330, endPoint x: 810, endPoint y: 331, distance: 62.8
click at [810, 331] on div "Name Top Point Earner Monthly Prize Description (optional) One each for October…" at bounding box center [740, 448] width 1017 height 418
type input "3"
click at [784, 489] on div "Name Top Point Earner Monthly Prize Description (optional) One each for October…" at bounding box center [740, 448] width 1017 height 418
click at [891, 499] on img at bounding box center [911, 485] width 148 height 150
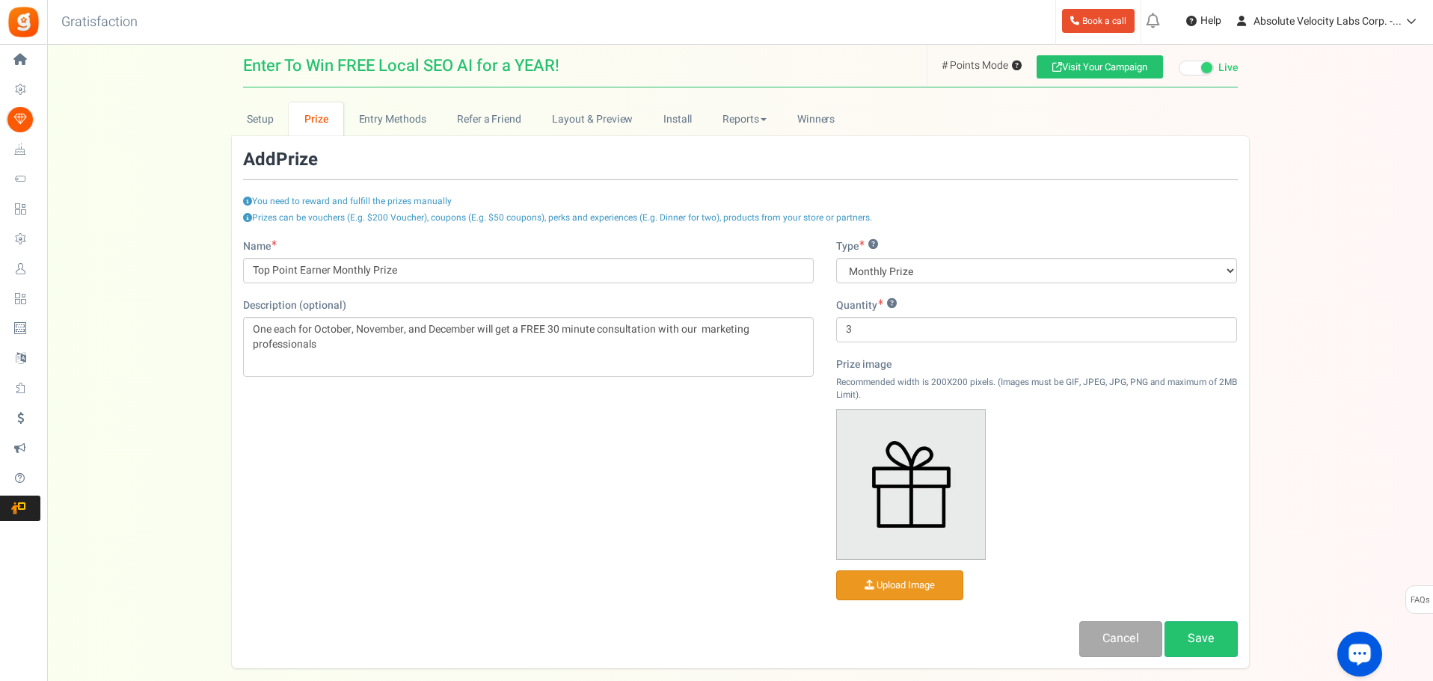
click at [881, 579] on input "file" at bounding box center [900, 585] width 126 height 29
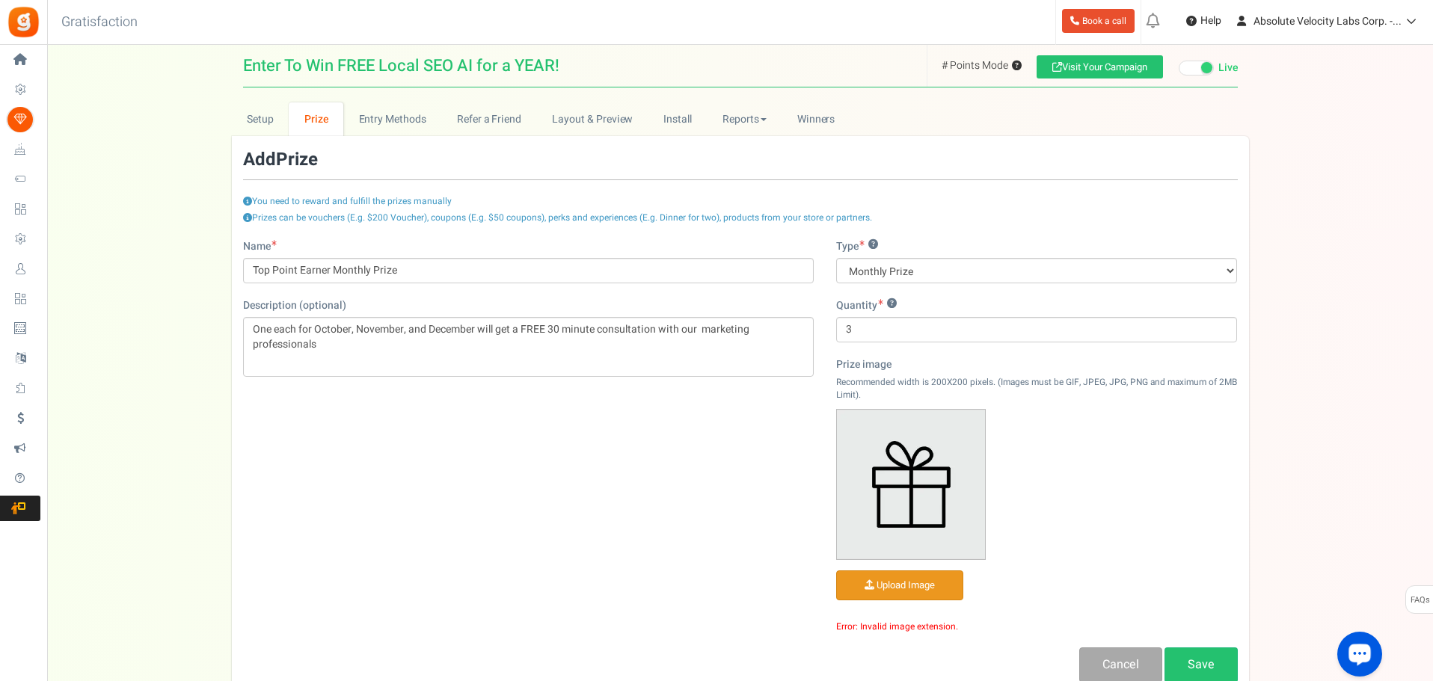
click at [917, 584] on input "file" at bounding box center [900, 585] width 126 height 29
click at [921, 582] on input "file" at bounding box center [900, 585] width 126 height 29
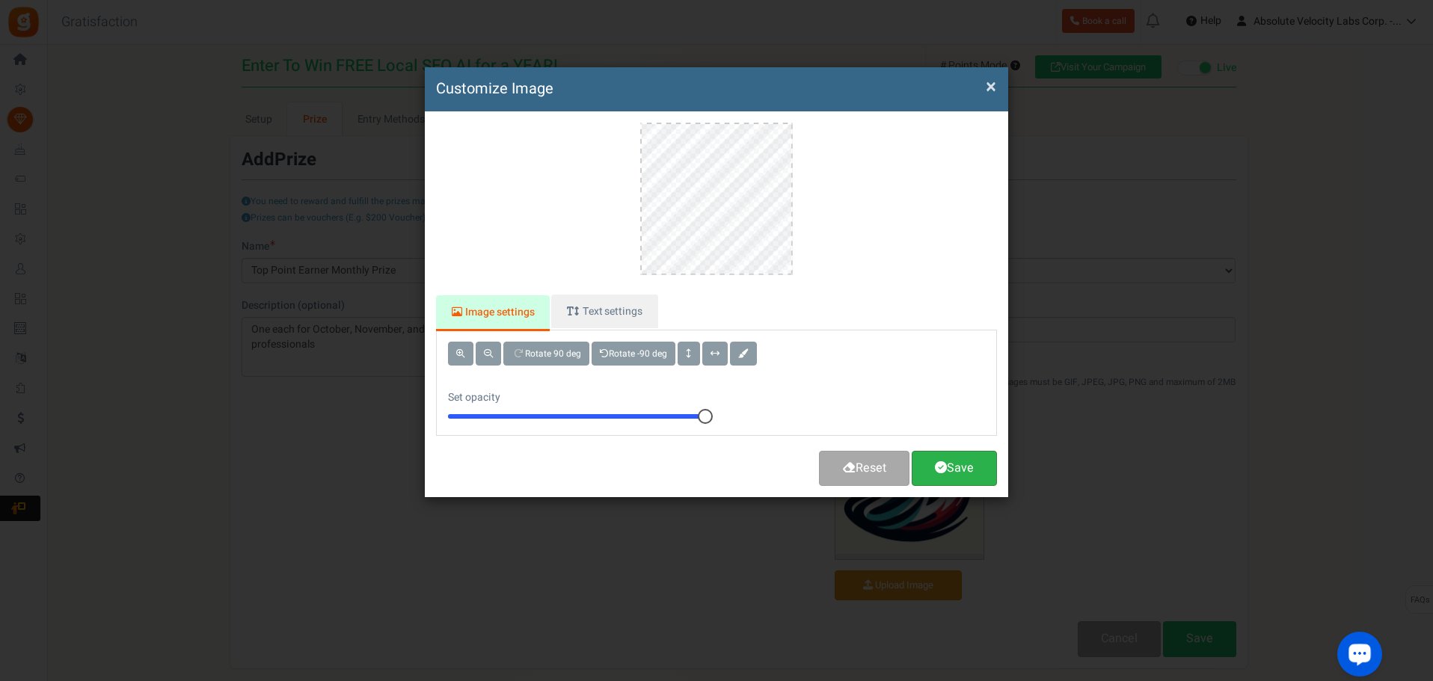
click at [935, 464] on span at bounding box center [941, 467] width 12 height 12
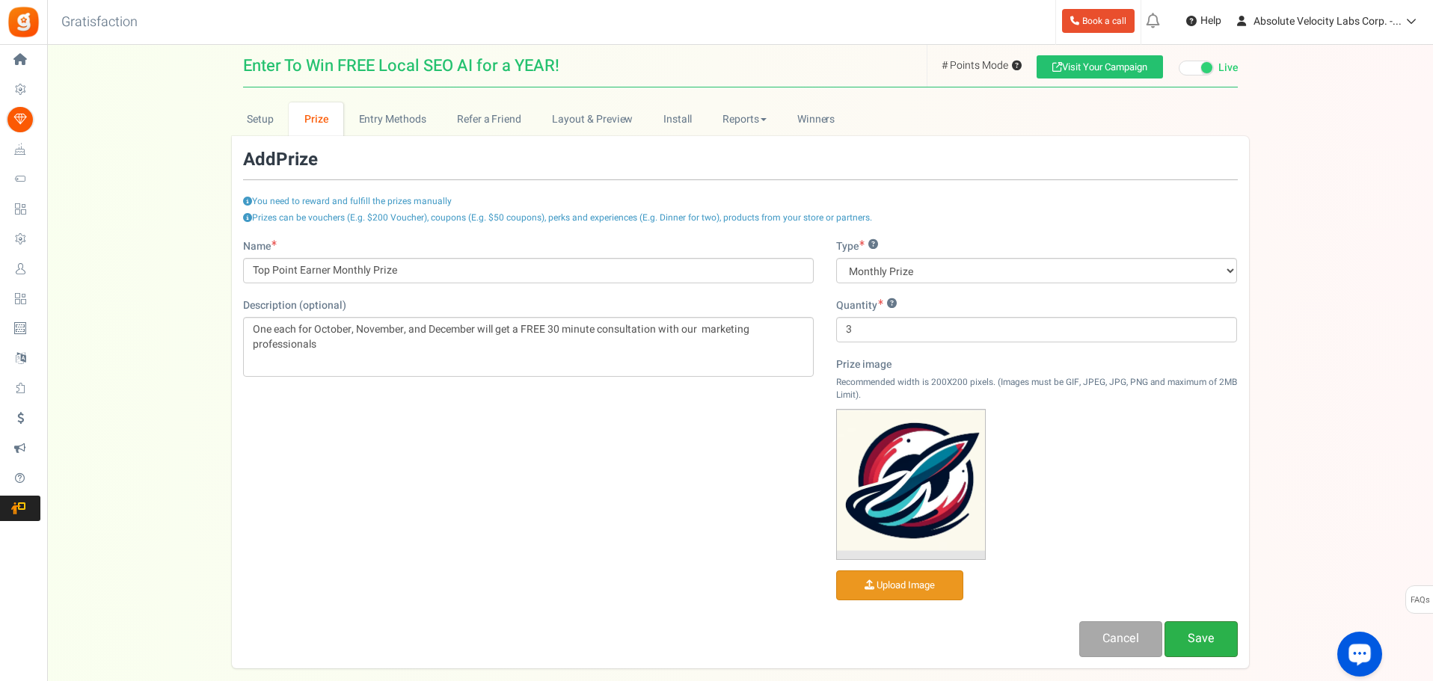
click at [1194, 647] on link "Save" at bounding box center [1200, 638] width 73 height 35
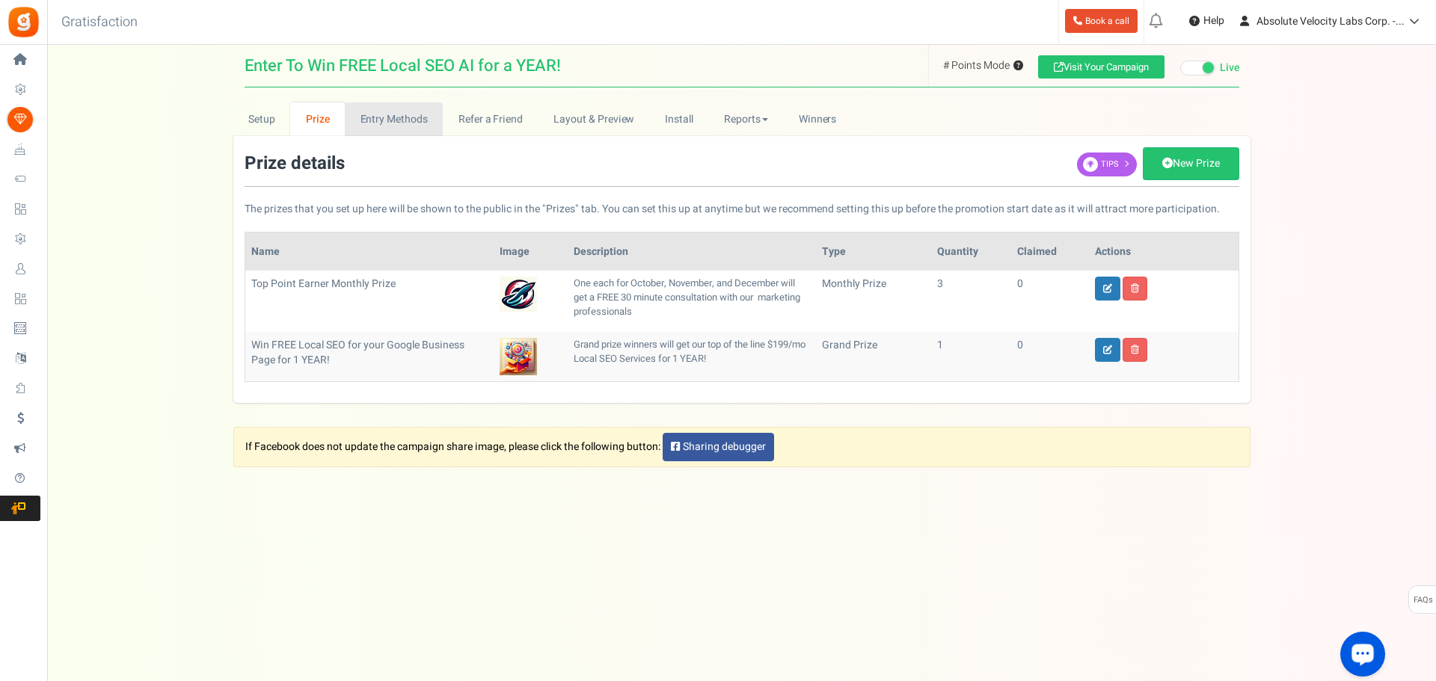
click at [410, 123] on link "Entry Methods" at bounding box center [394, 119] width 98 height 34
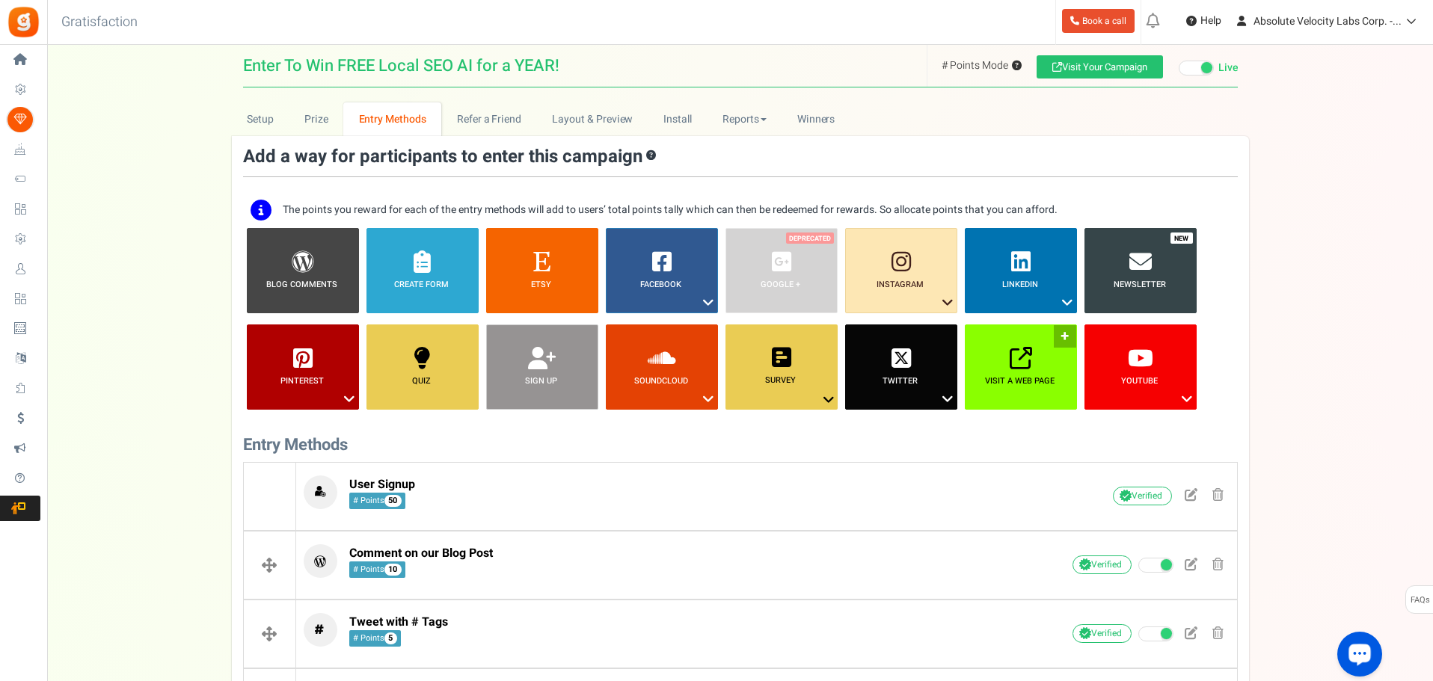
click at [1058, 339] on link "Visit a web page ?" at bounding box center [1021, 367] width 112 height 85
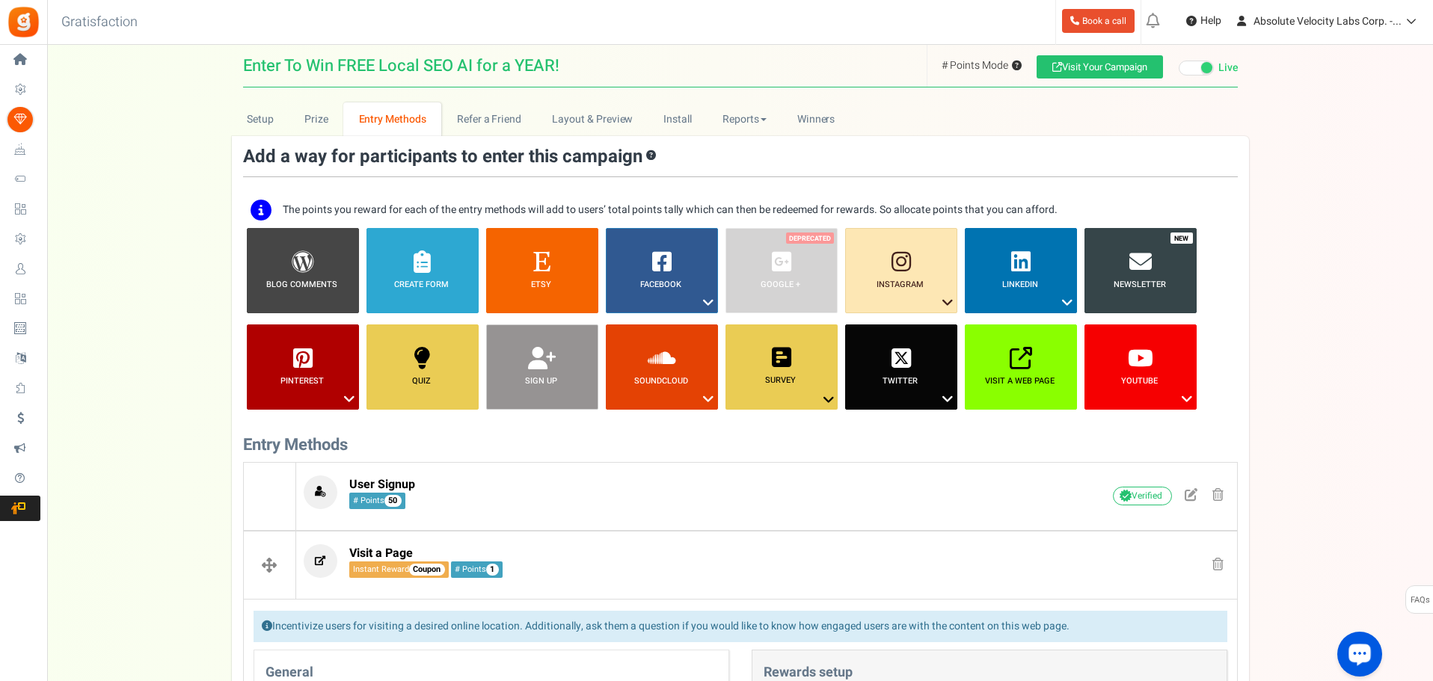
scroll to position [387, 0]
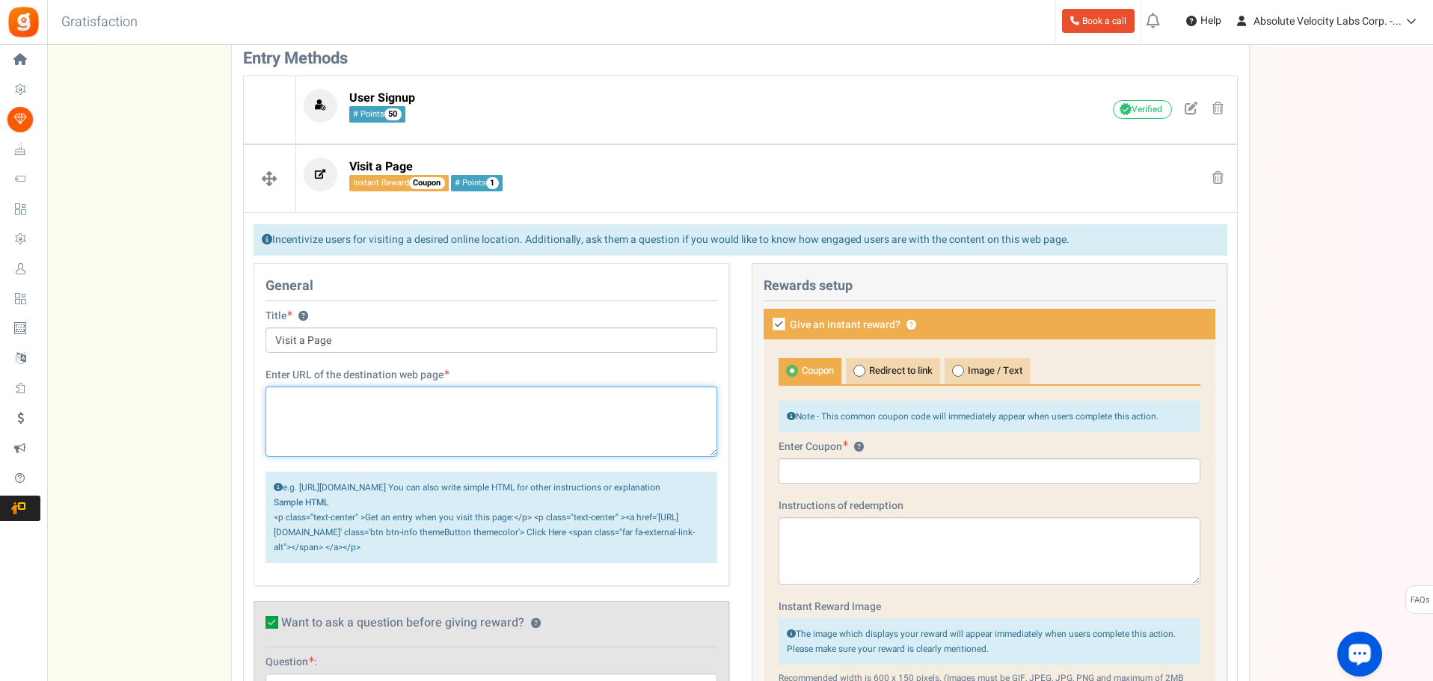
click at [470, 409] on textarea at bounding box center [491, 422] width 452 height 70
paste textarea "[URL][DOMAIN_NAME]"
type textarea "[URL][DOMAIN_NAME]"
drag, startPoint x: 469, startPoint y: 340, endPoint x: 268, endPoint y: 321, distance: 202.1
click at [268, 321] on div "Title ? Visit a Page Tip! Your title should show the huge savings & rewards for…" at bounding box center [491, 331] width 452 height 44
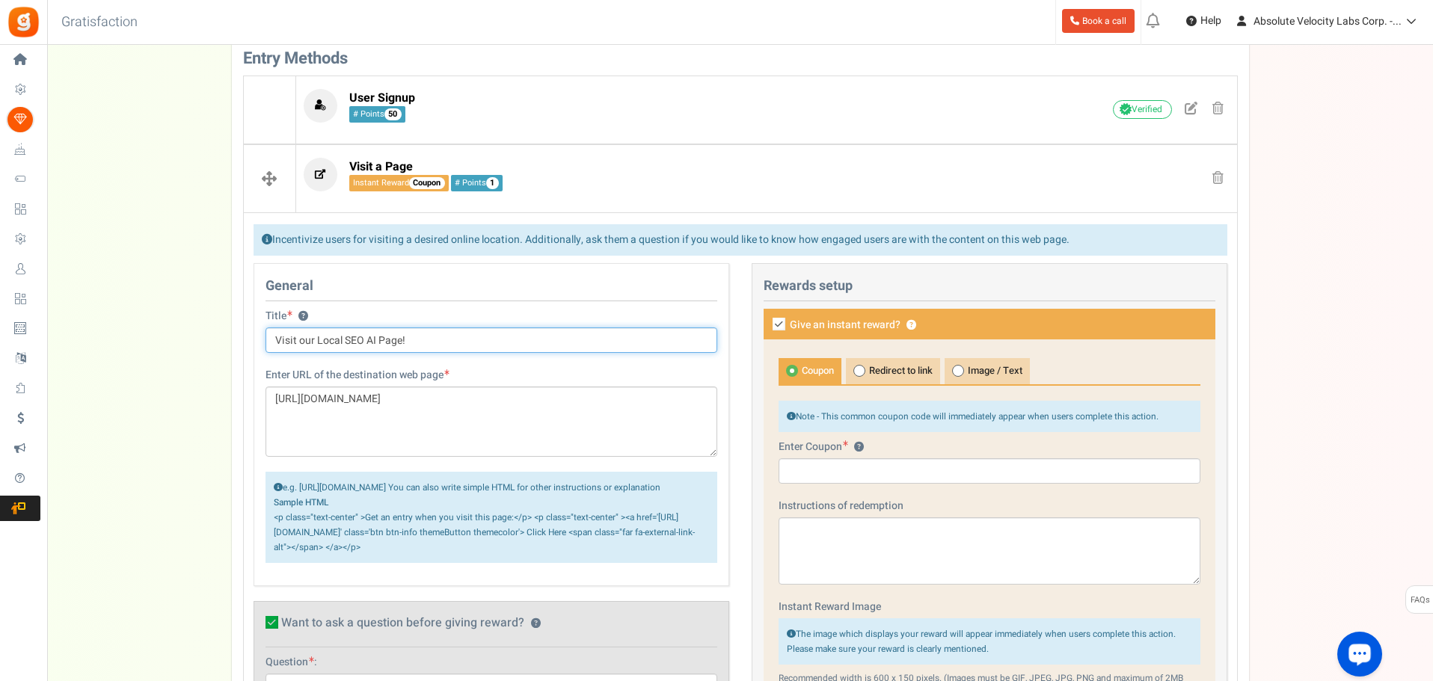
type input "Visit our Local SEO AI Page!"
click at [856, 473] on input "text" at bounding box center [989, 470] width 422 height 25
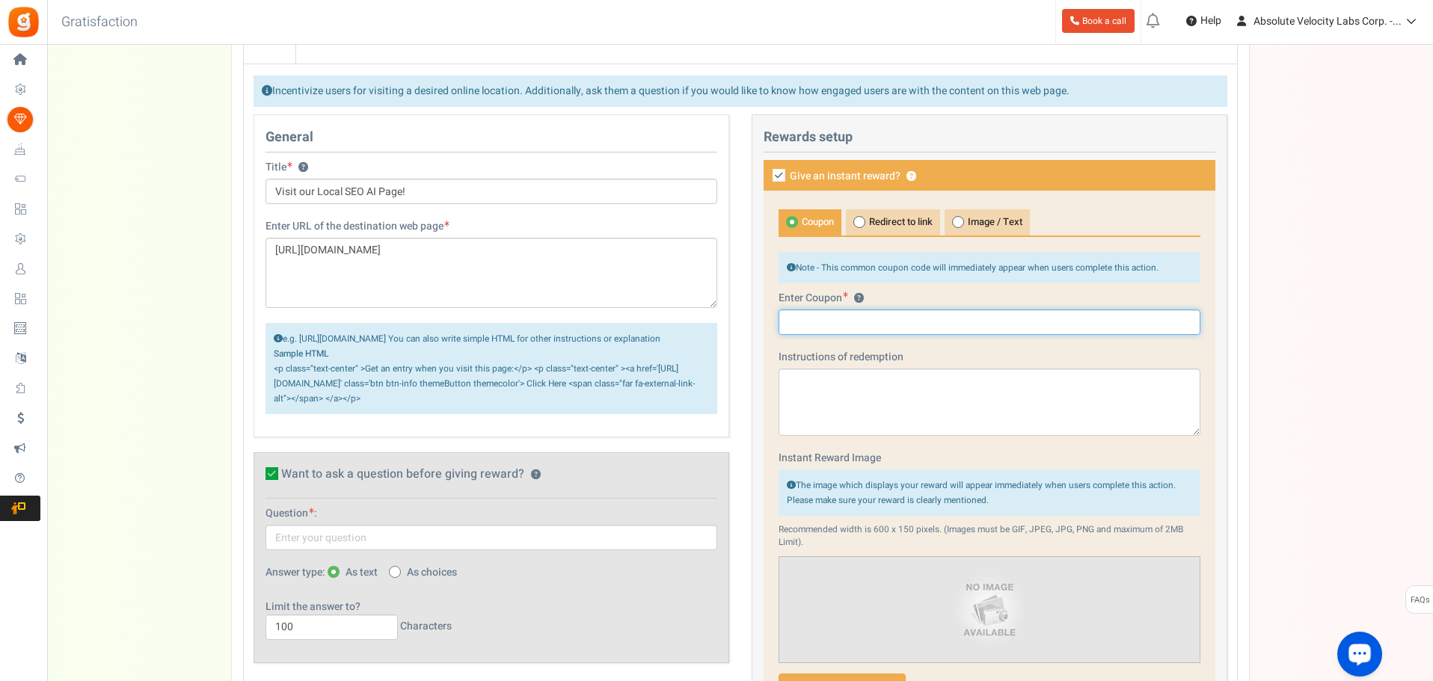
scroll to position [536, 0]
click at [894, 221] on span "Redirect to link" at bounding box center [893, 222] width 94 height 26
click at [856, 221] on input "Redirect to link" at bounding box center [851, 217] width 10 height 10
radio input "true"
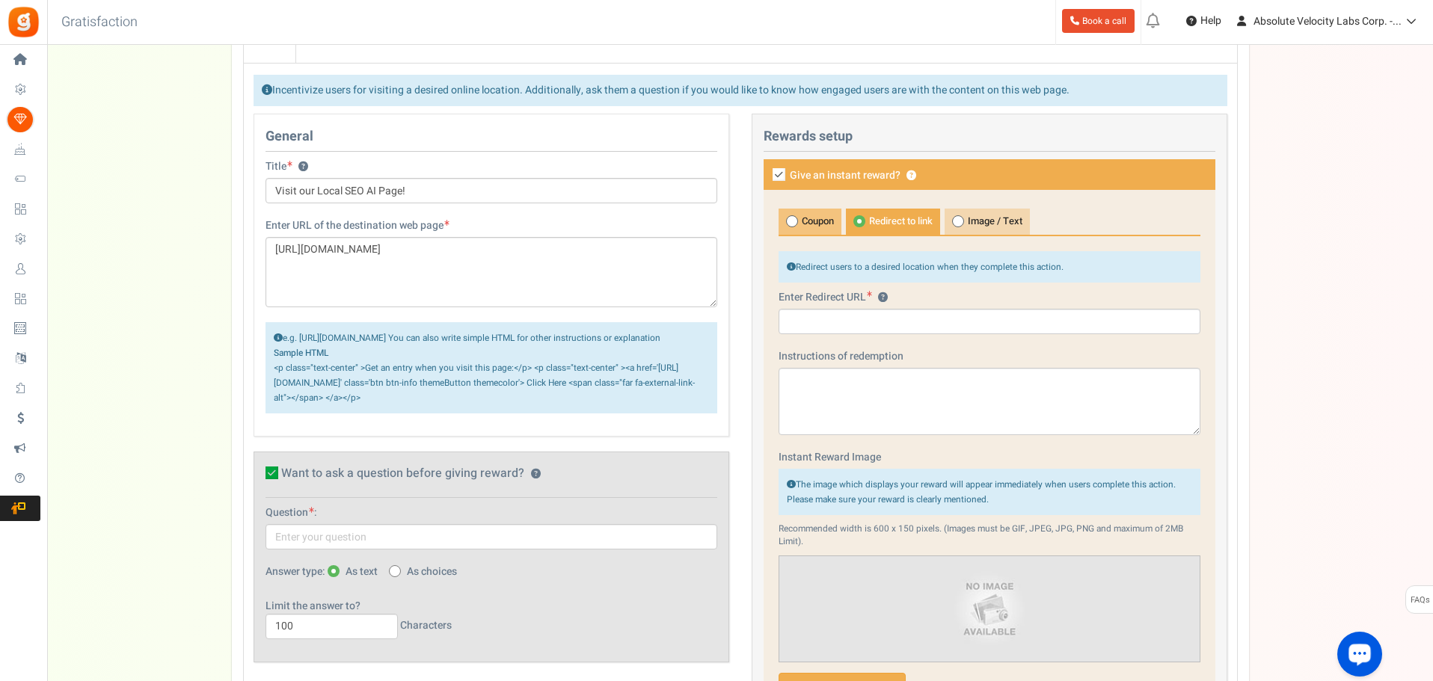
click at [822, 212] on span "Coupon" at bounding box center [809, 222] width 63 height 26
click at [788, 212] on input "Coupon" at bounding box center [783, 217] width 10 height 10
radio input "true"
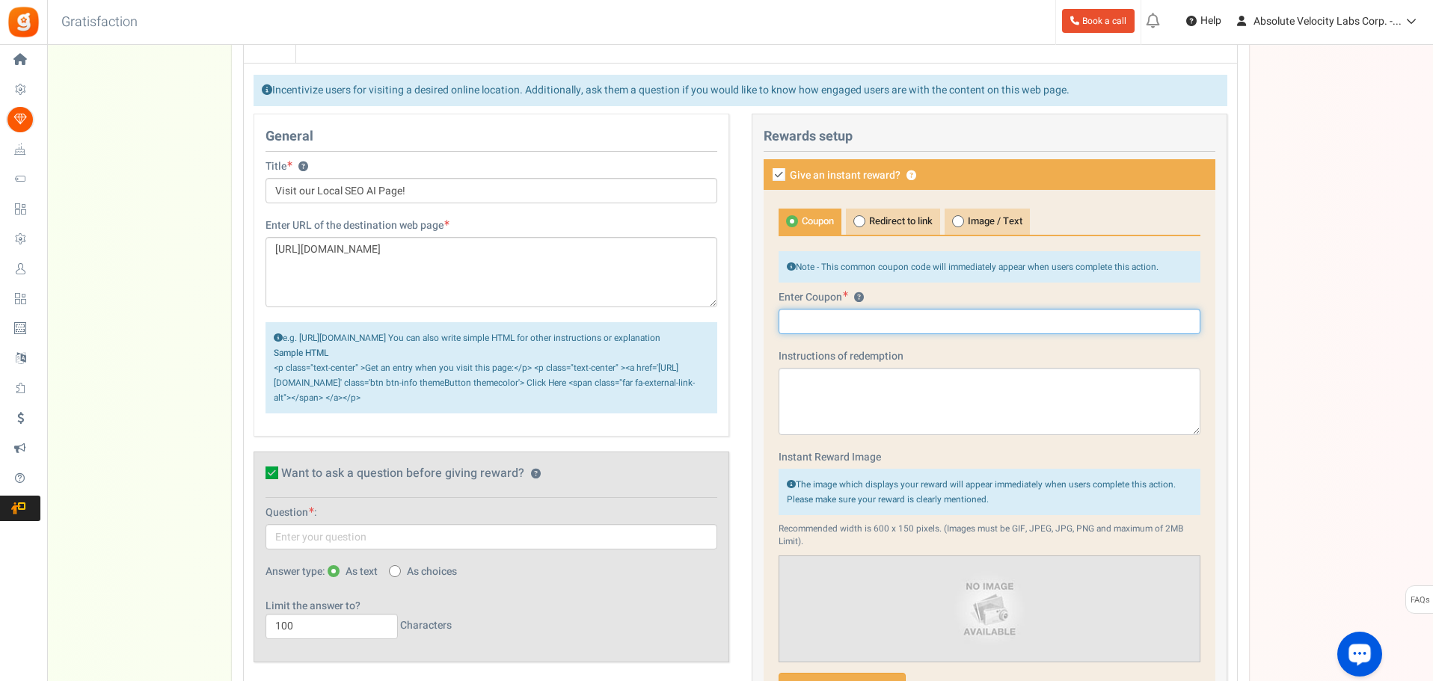
click at [897, 326] on input "text" at bounding box center [989, 321] width 422 height 25
click at [779, 171] on icon at bounding box center [778, 174] width 13 height 13
click at [767, 171] on input "Give an instant reward? ?" at bounding box center [763, 176] width 10 height 10
checkbox input "false"
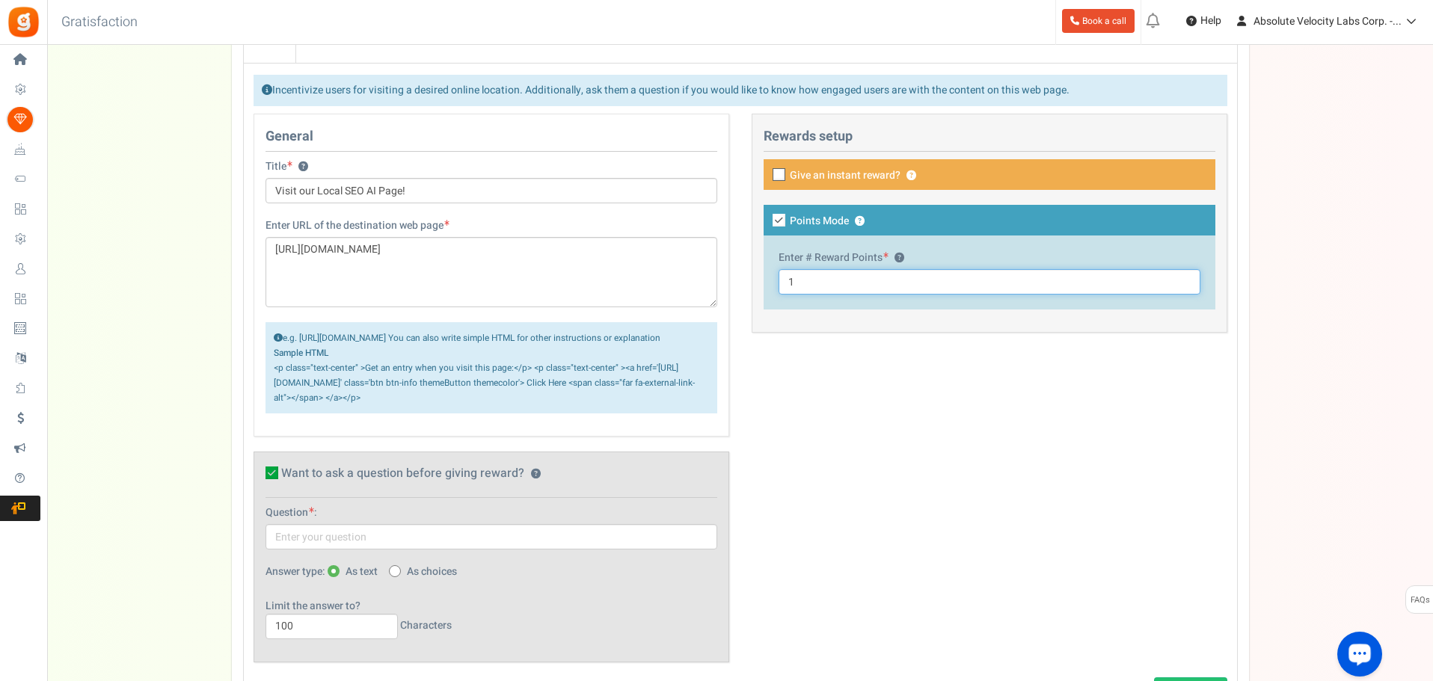
drag, startPoint x: 789, startPoint y: 281, endPoint x: 771, endPoint y: 281, distance: 17.9
click at [771, 281] on div "Enter # Reward Points ? 1" at bounding box center [990, 273] width 452 height 74
type input "50"
click at [887, 428] on div "General Title ? Visit our Local SEO AI Page! Tip! Your title should show the hu…" at bounding box center [740, 396] width 996 height 564
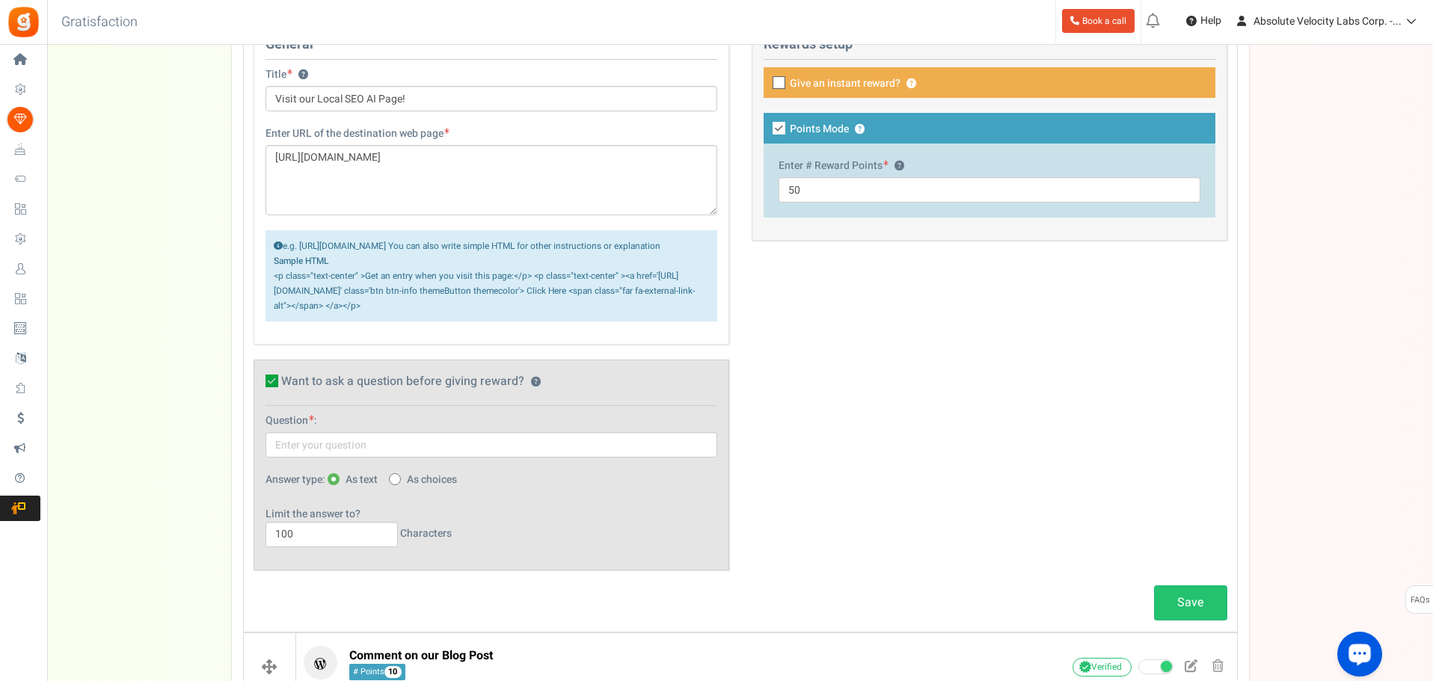
scroll to position [761, 0]
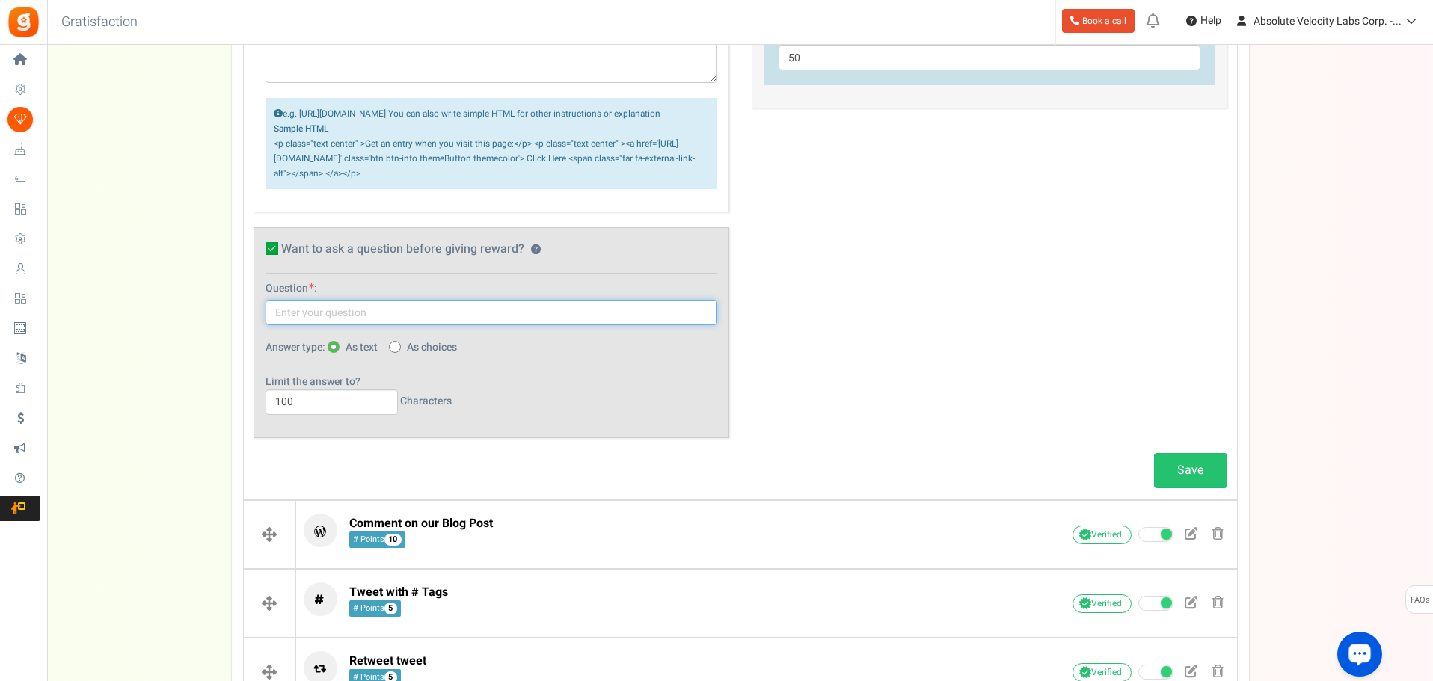
click at [405, 324] on input "text" at bounding box center [491, 312] width 452 height 25
type input "What do you like most about our Local SEO AI Subscriptions?"
drag, startPoint x: 335, startPoint y: 411, endPoint x: 162, endPoint y: 422, distance: 173.1
click at [162, 419] on div "Setup Prize Entry Methods Reward Setup Refer a Friend Layout & Preview Layout &…" at bounding box center [740, 413] width 1386 height 2142
type input "500"
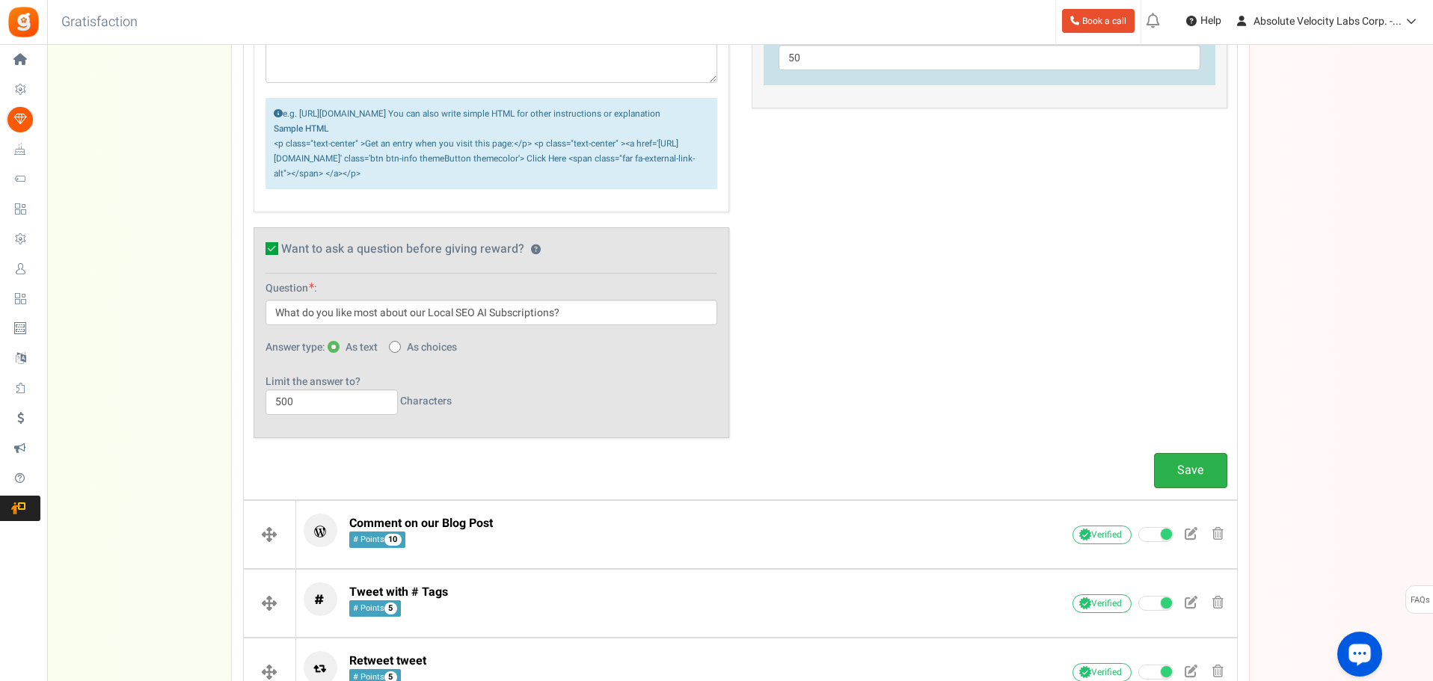
click at [1175, 488] on link "Save" at bounding box center [1190, 470] width 73 height 35
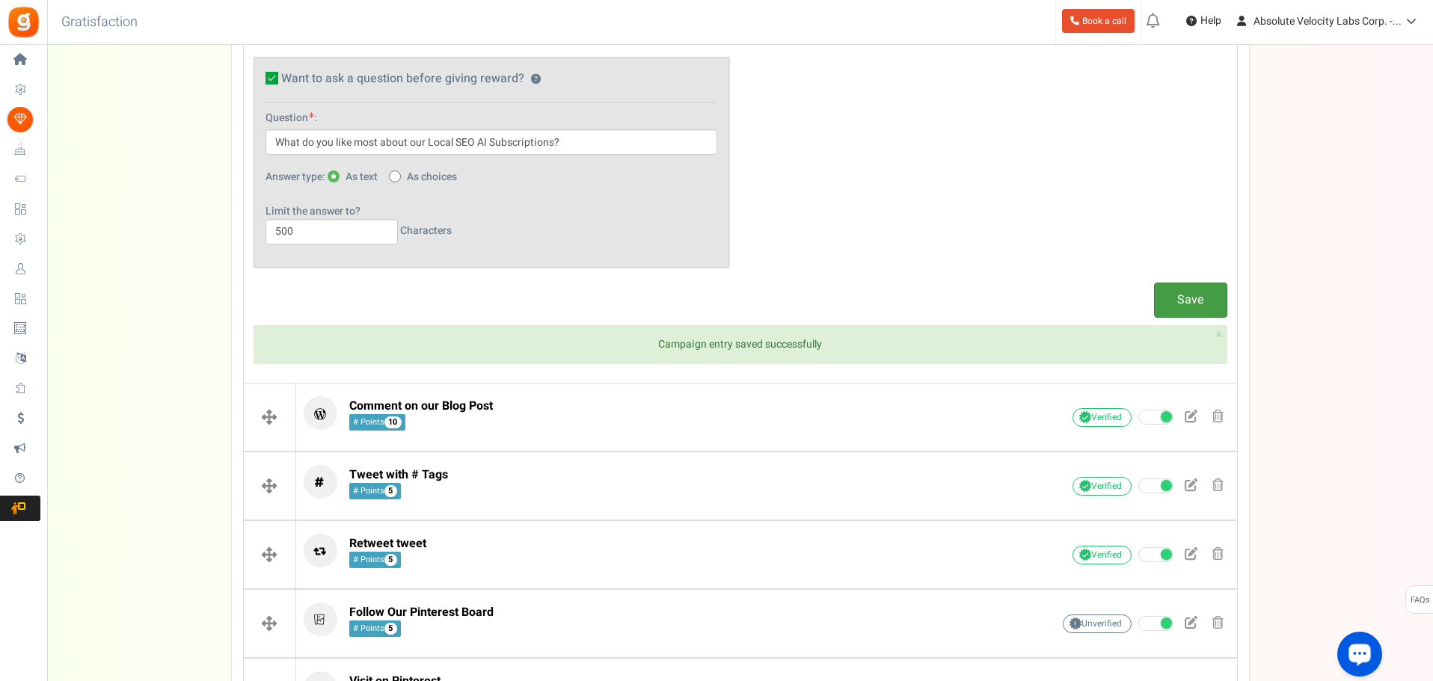
scroll to position [1060, 0]
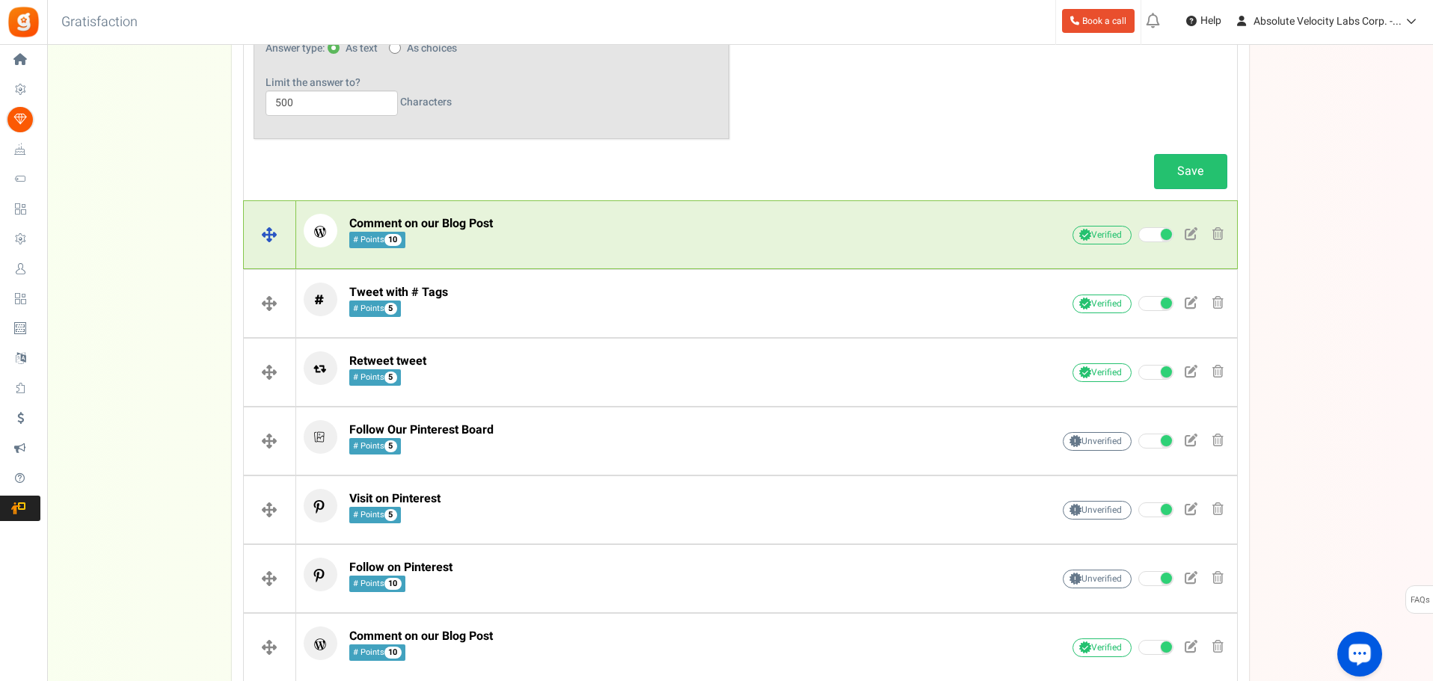
click at [687, 243] on p "Comment on our Blog Post # Points 10" at bounding box center [654, 231] width 701 height 34
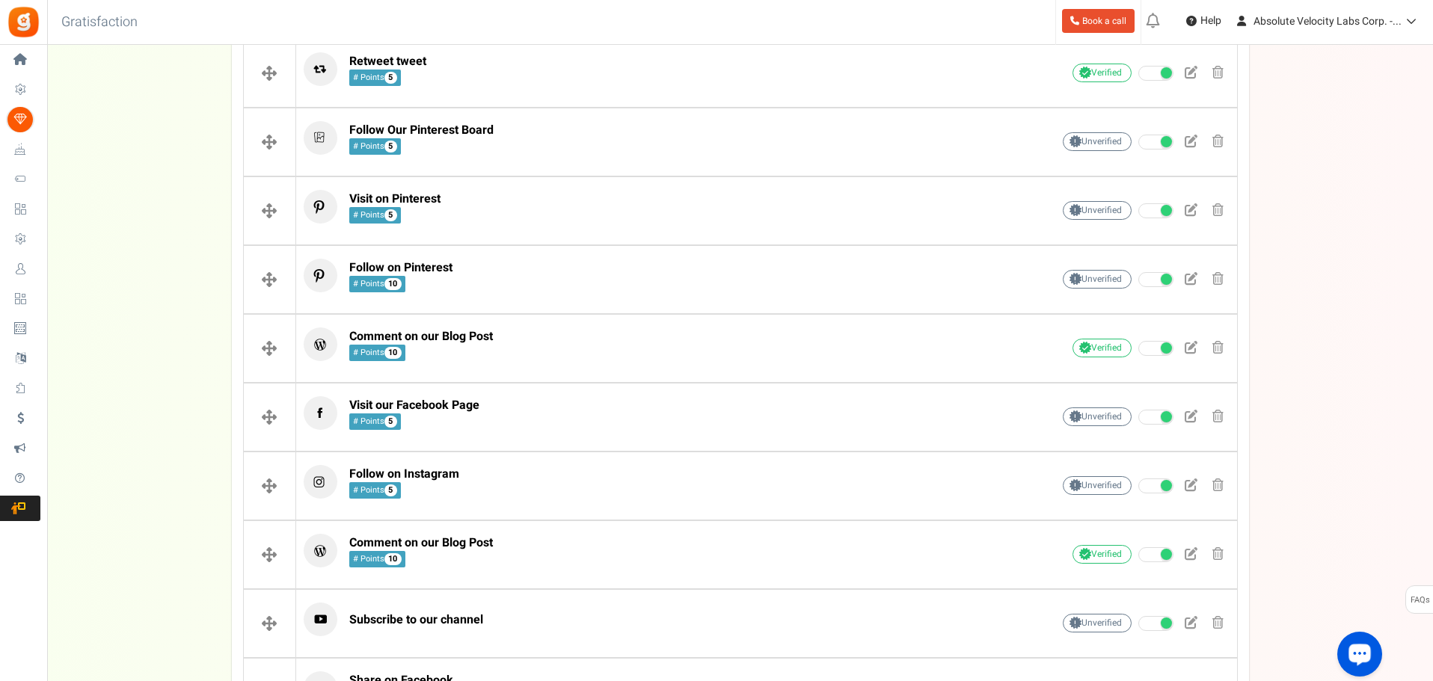
scroll to position [455, 0]
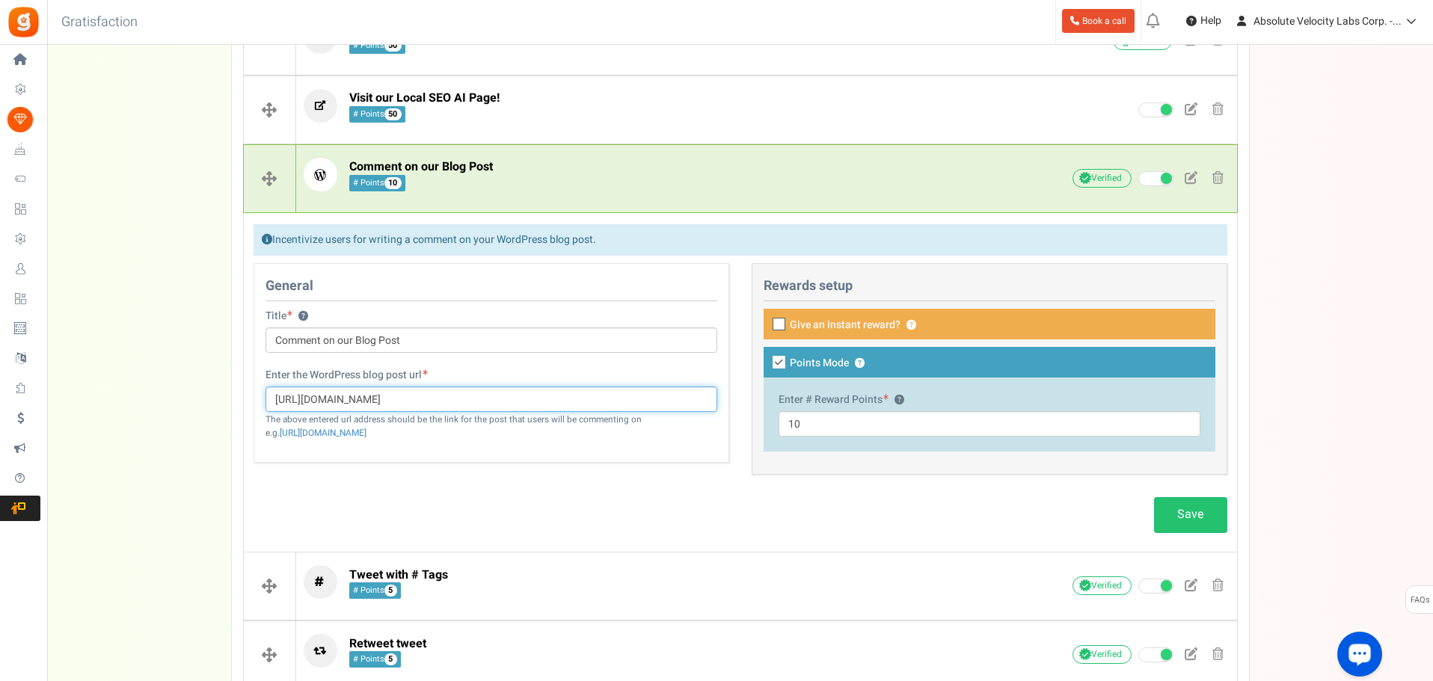
drag, startPoint x: 618, startPoint y: 402, endPoint x: 265, endPoint y: 392, distance: 353.9
click at [265, 392] on input "[URL][DOMAIN_NAME]" at bounding box center [491, 399] width 452 height 25
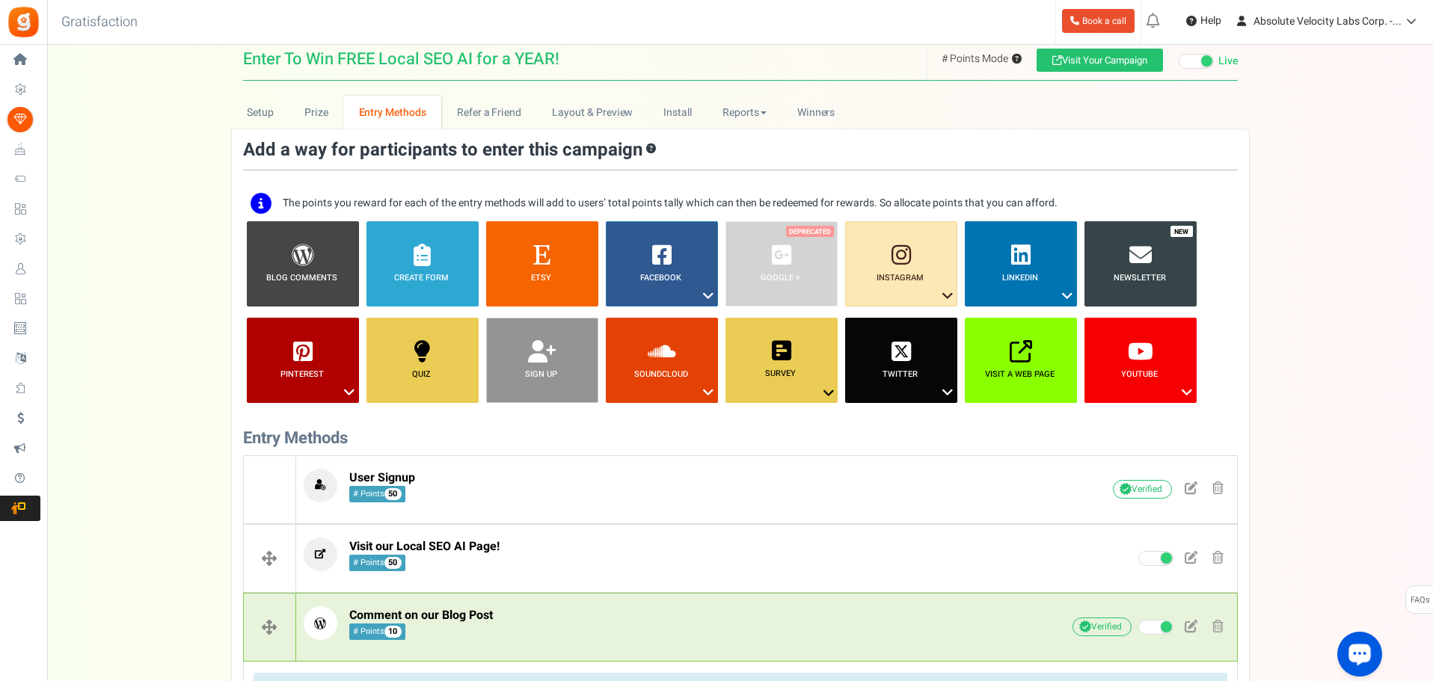
scroll to position [0, 0]
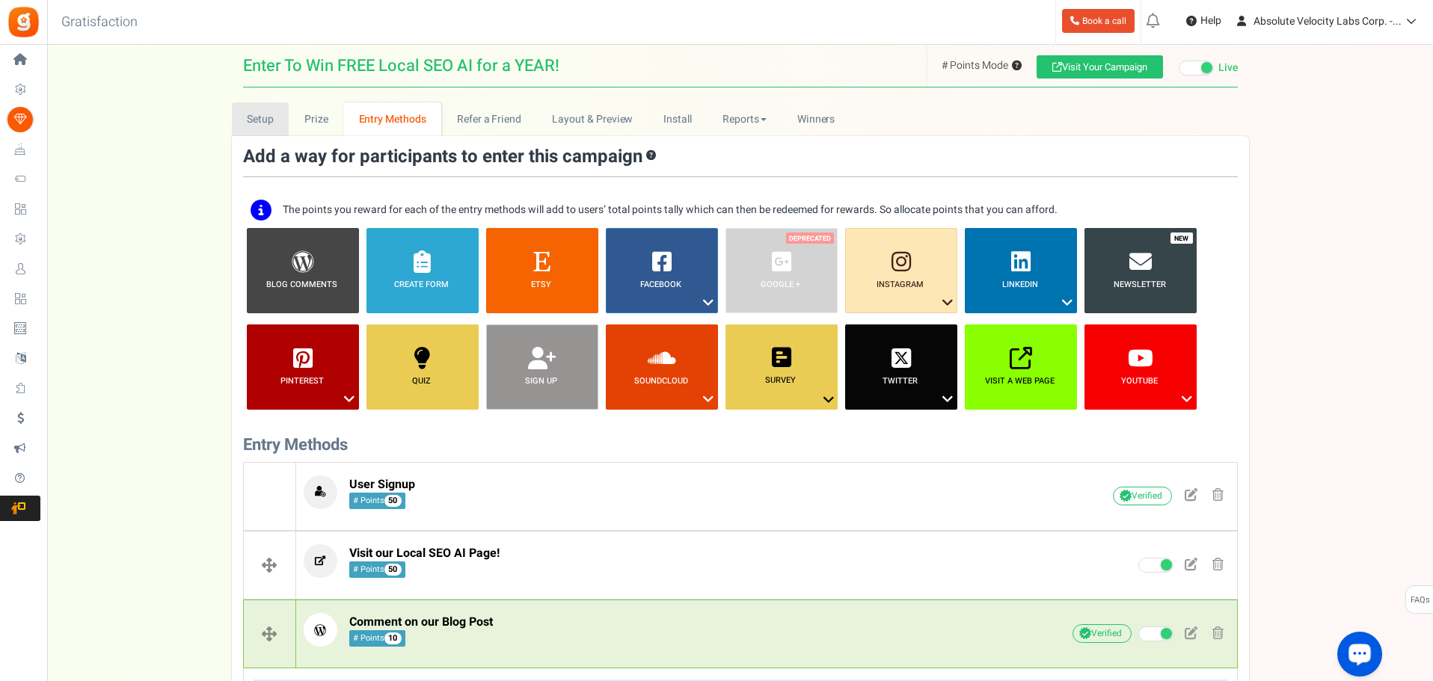
click at [264, 123] on link "Setup" at bounding box center [261, 119] width 58 height 34
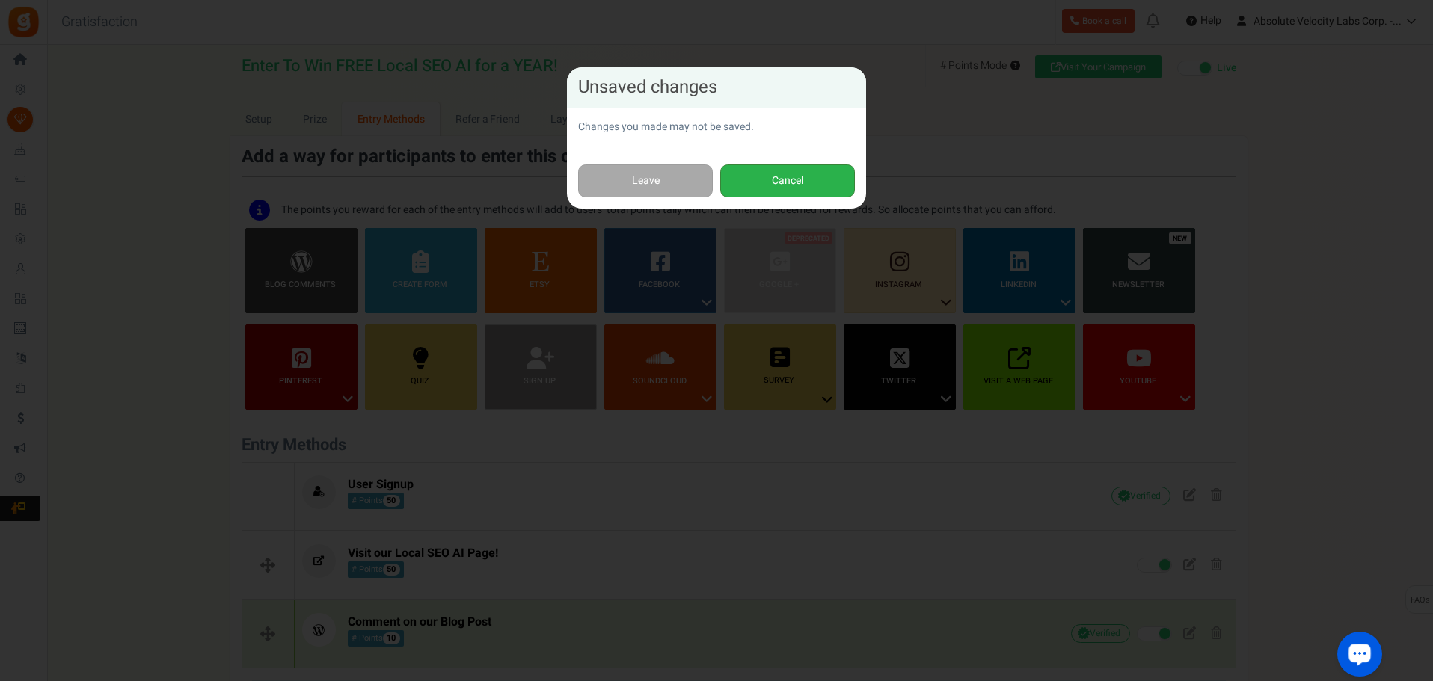
click at [770, 181] on button "Cancel" at bounding box center [787, 182] width 135 height 34
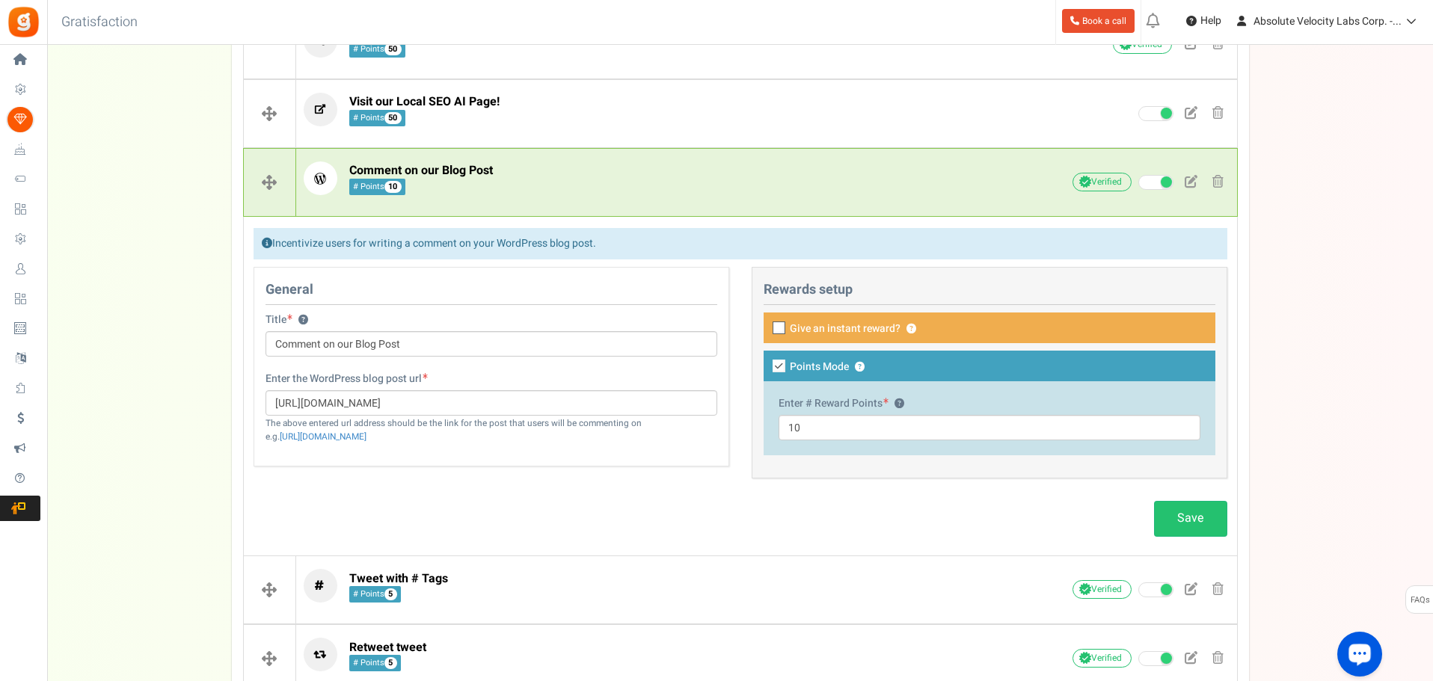
scroll to position [579, 0]
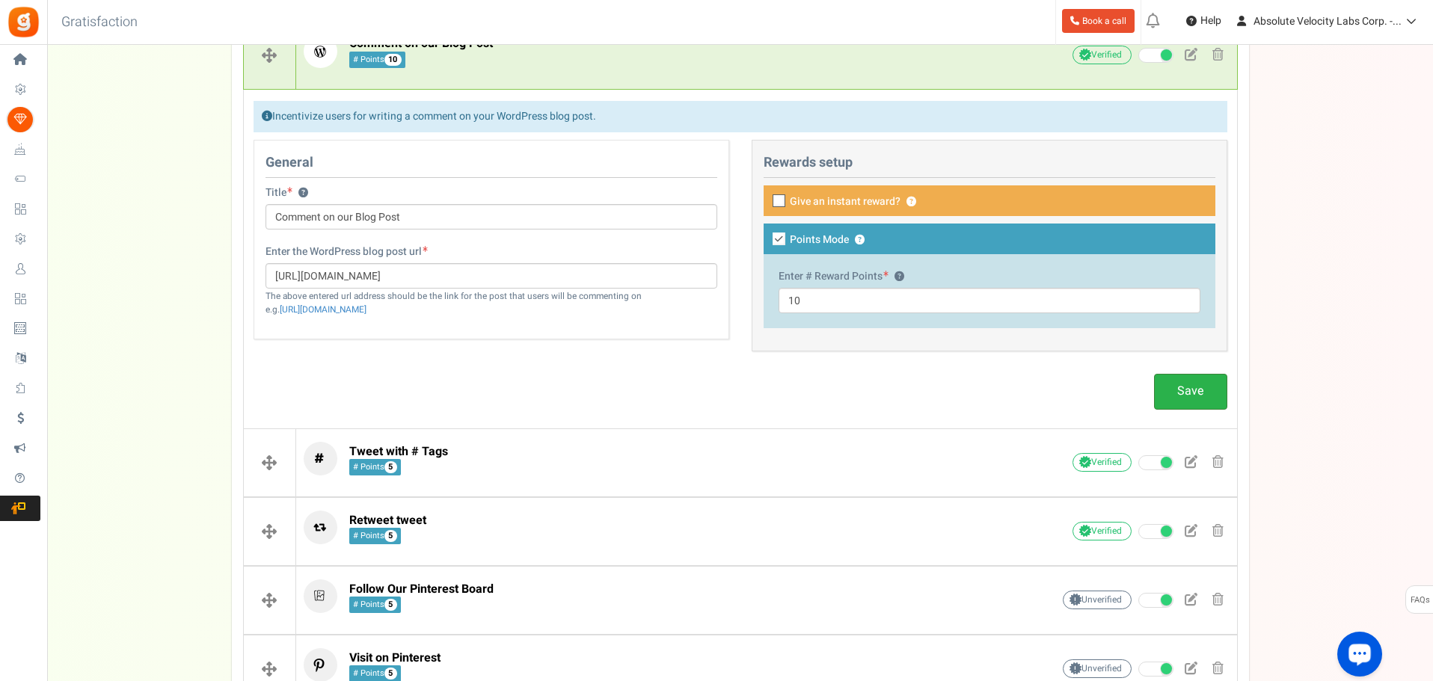
click at [1186, 390] on link "Save" at bounding box center [1190, 391] width 73 height 35
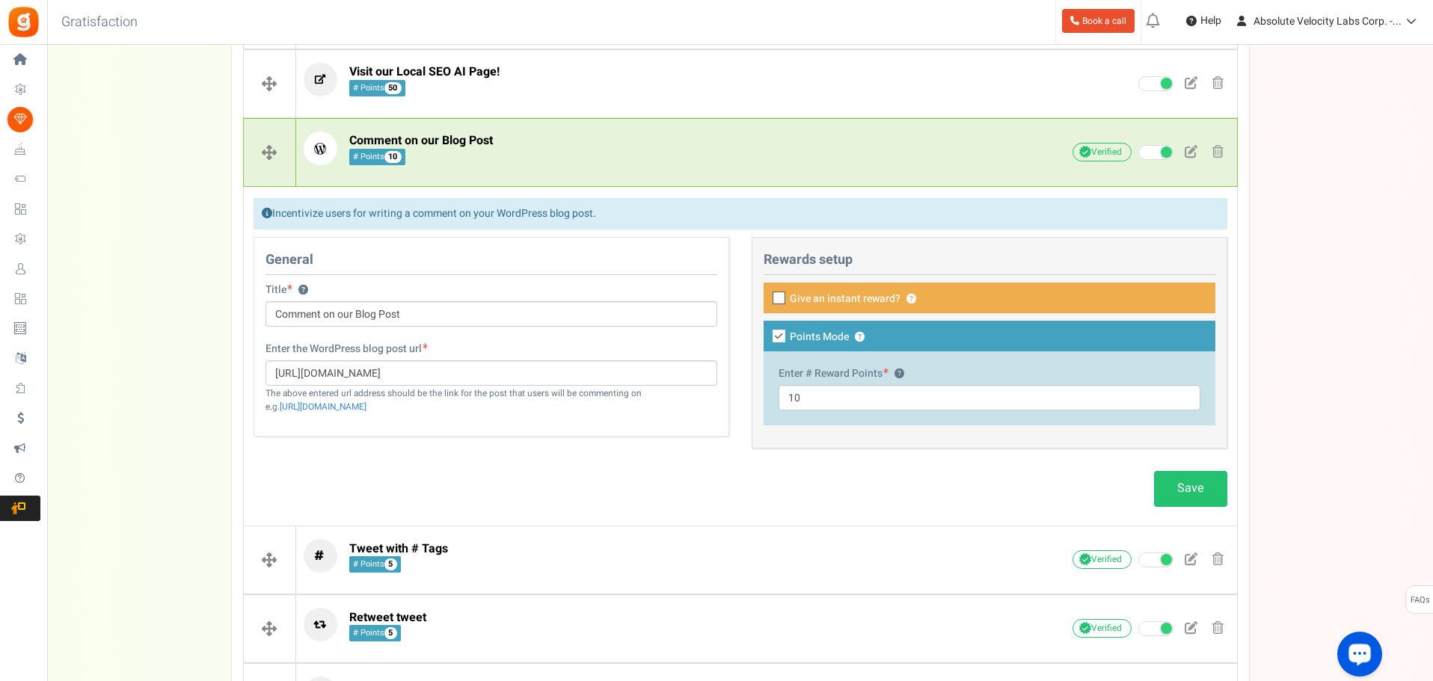
scroll to position [354, 0]
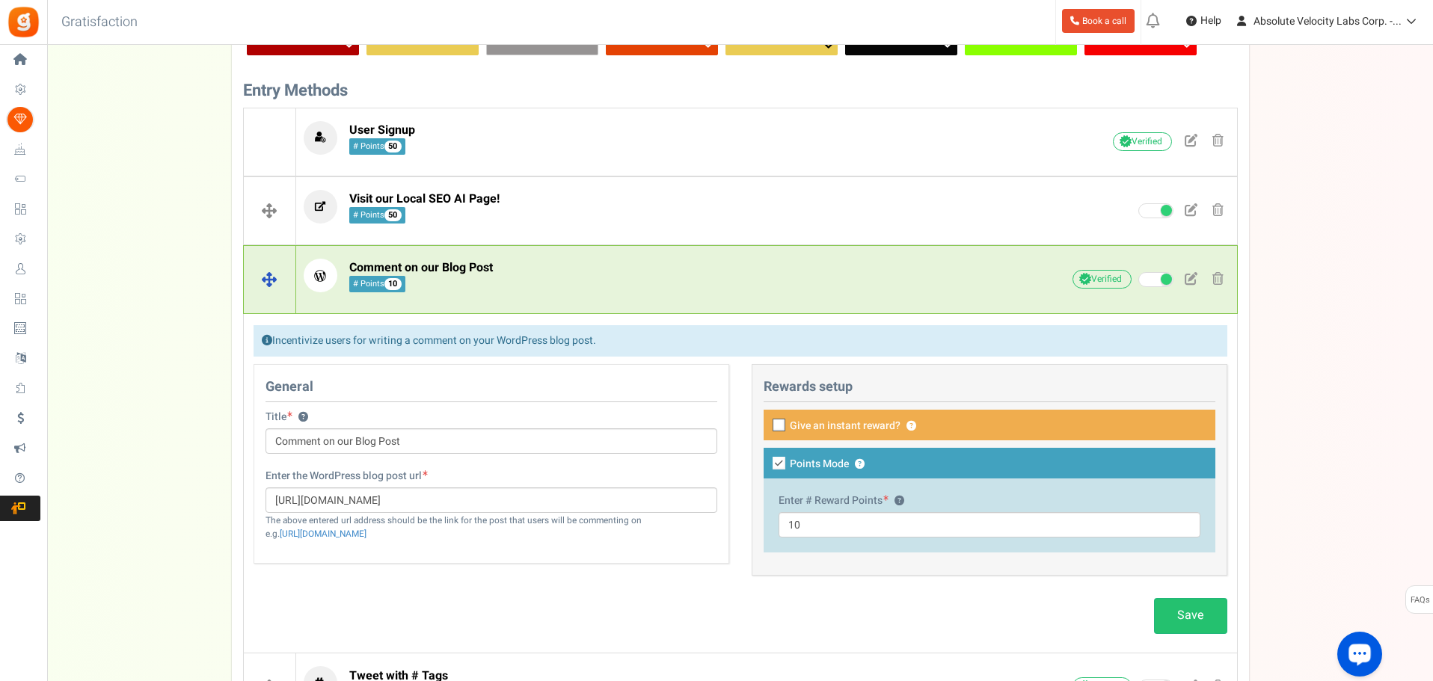
click at [668, 274] on p "Comment on our Blog Post # Points 10" at bounding box center [654, 276] width 701 height 34
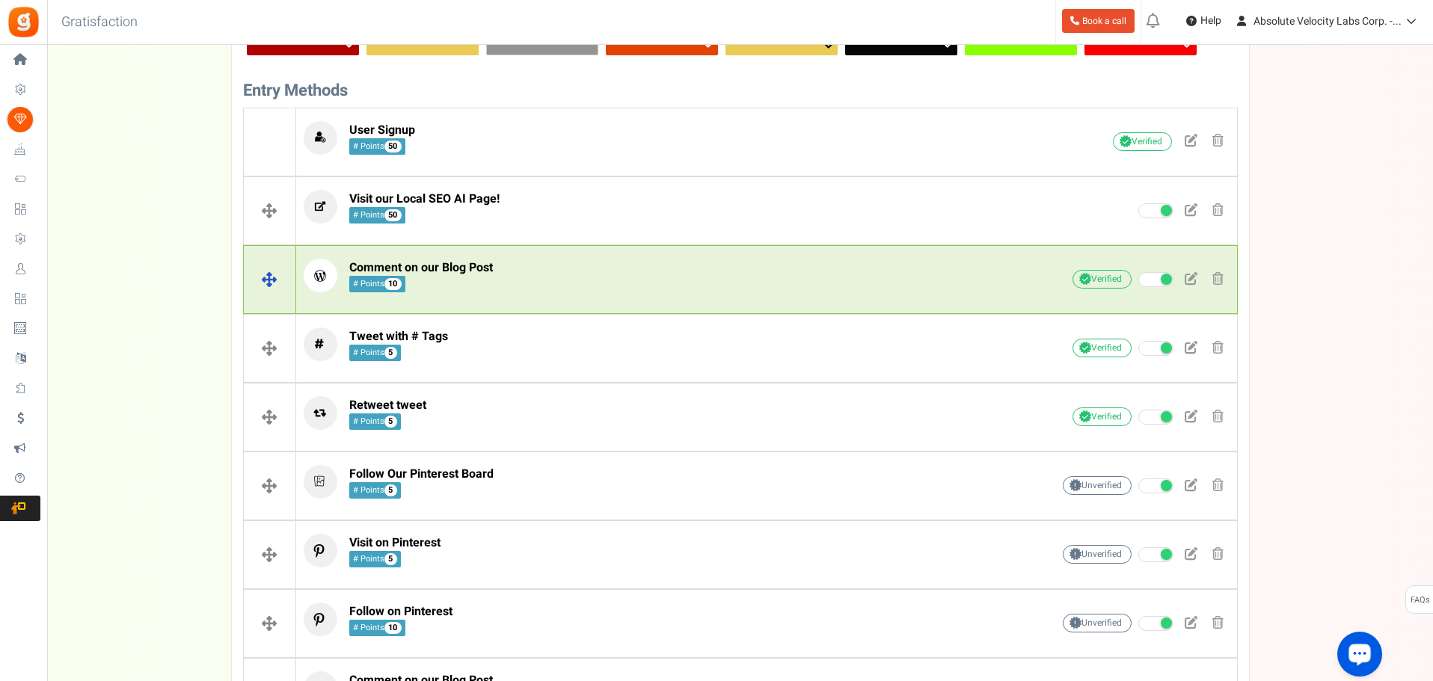
scroll to position [579, 0]
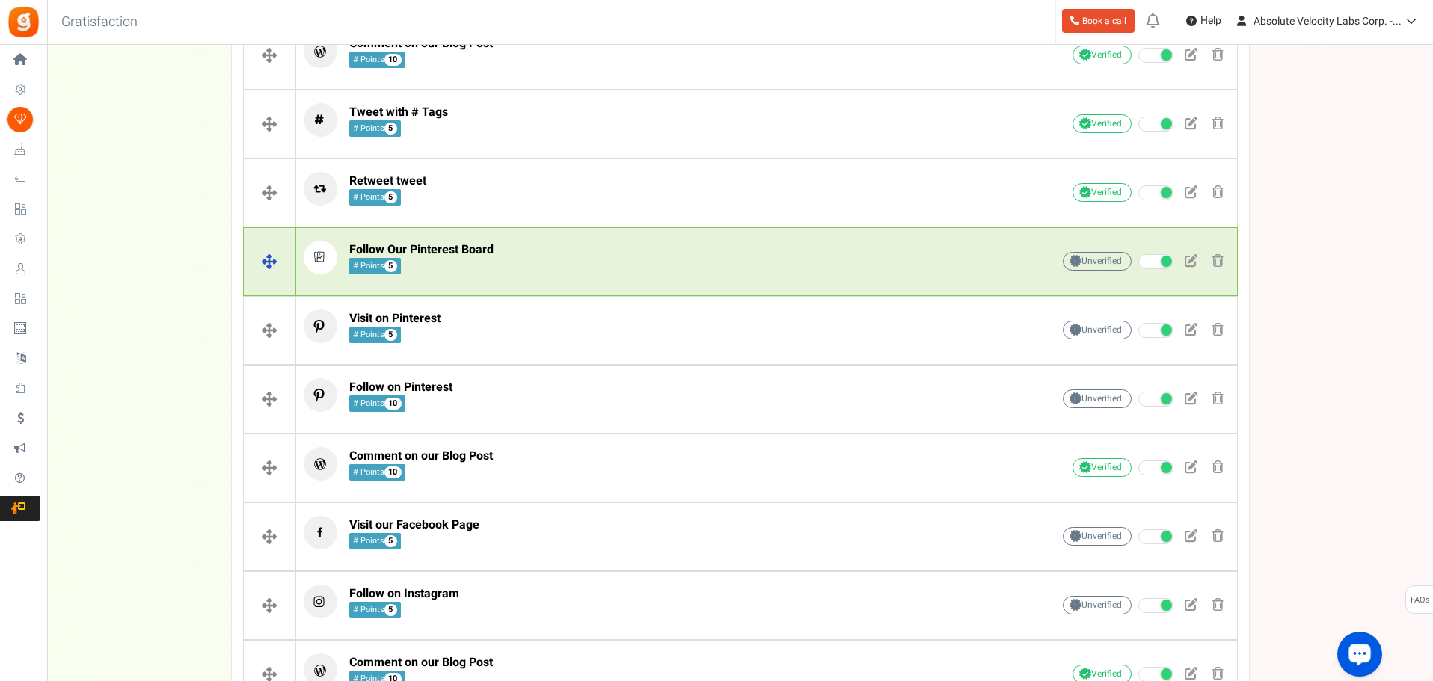
click at [497, 267] on p "Follow Our Pinterest Board # Points 5" at bounding box center [654, 258] width 701 height 34
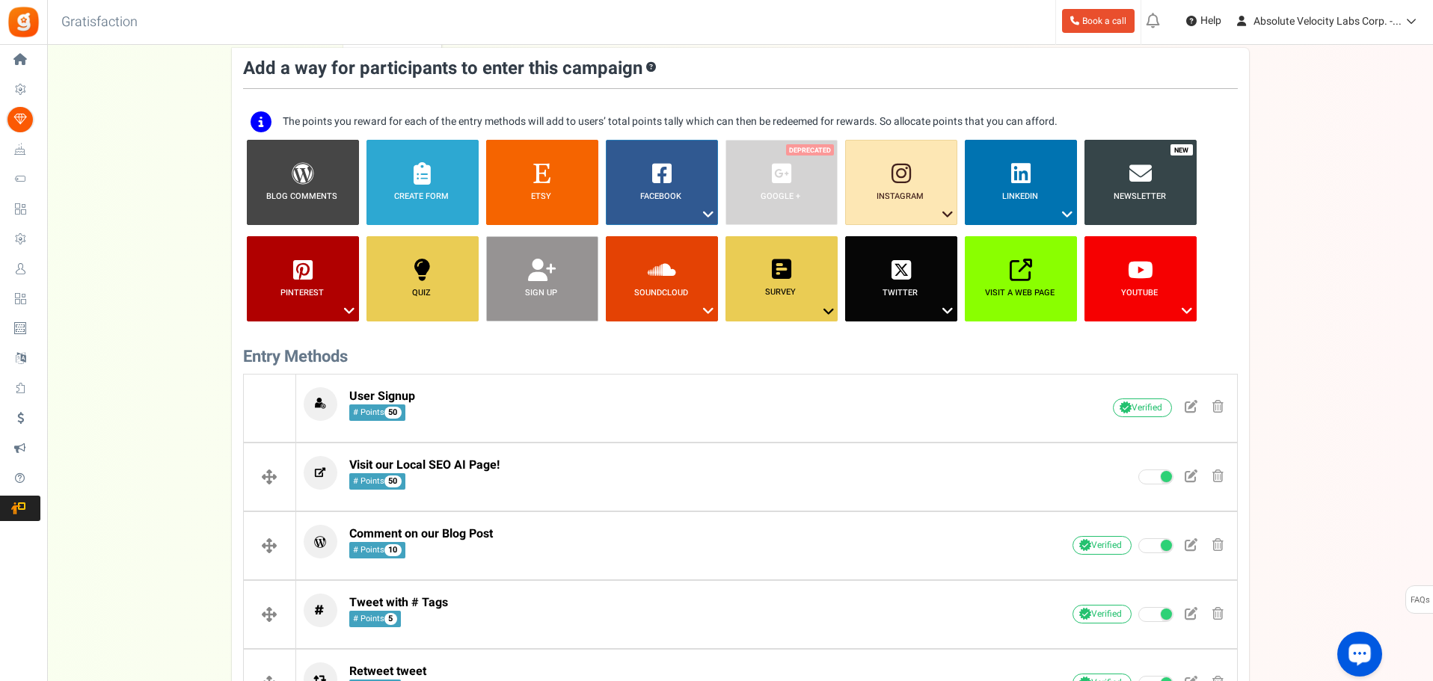
scroll to position [0, 0]
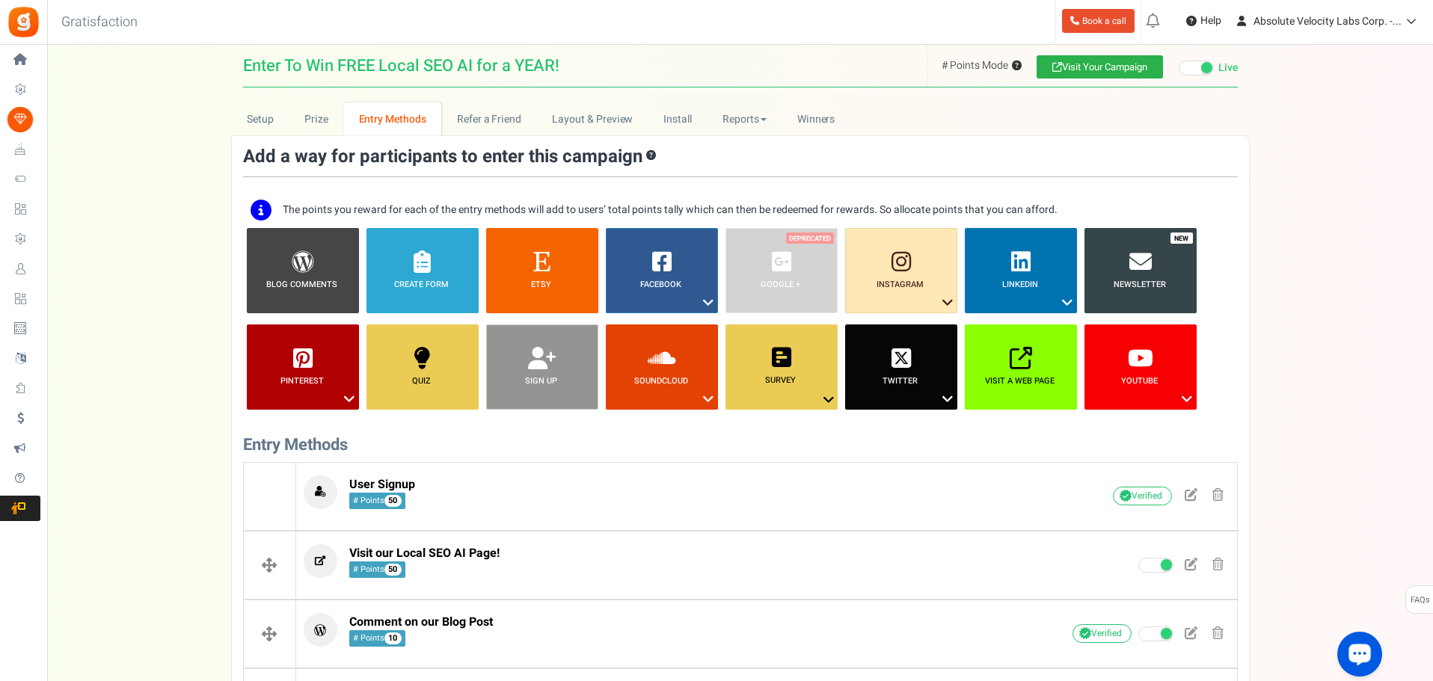
click at [1096, 69] on link "Visit Your Campaign" at bounding box center [1099, 66] width 126 height 23
